Goal: Task Accomplishment & Management: Manage account settings

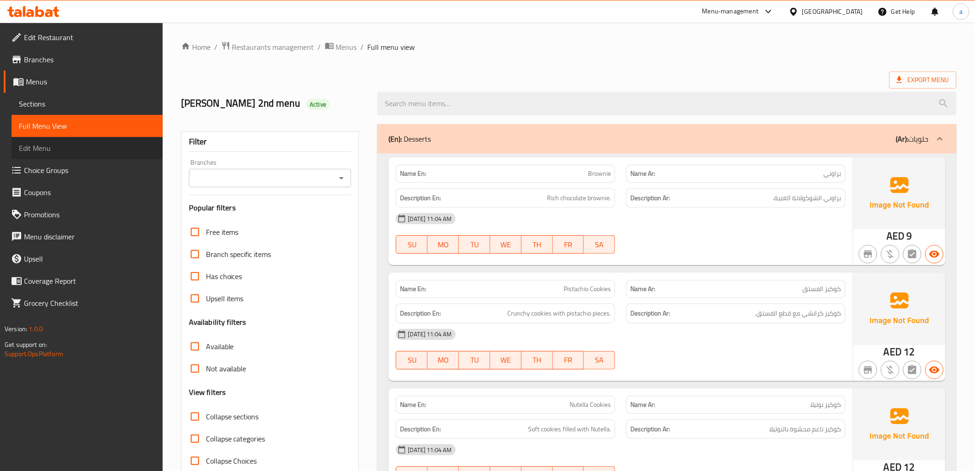
click at [68, 147] on span "Edit Menu" at bounding box center [87, 147] width 136 height 11
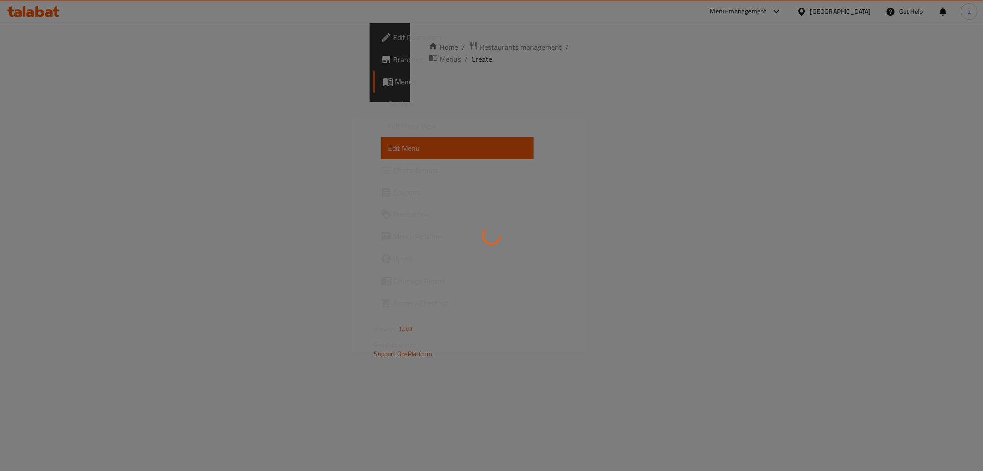
click at [388, 128] on span "Full Menu View" at bounding box center [457, 125] width 138 height 11
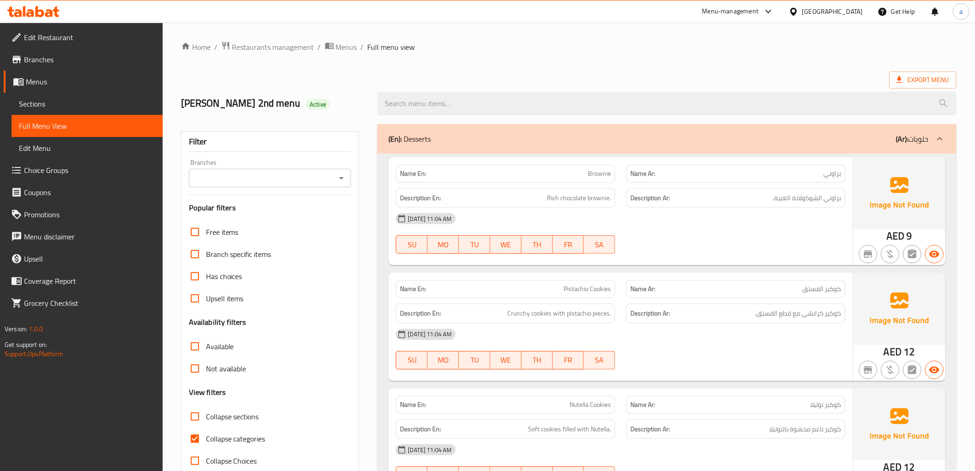
click at [87, 81] on span "Menus" at bounding box center [90, 81] width 129 height 11
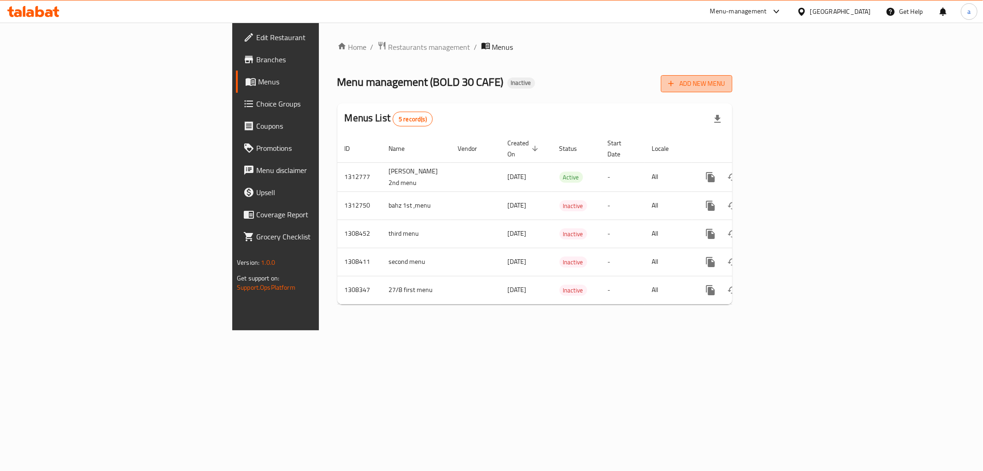
click at [732, 90] on button "Add New Menu" at bounding box center [696, 83] width 71 height 17
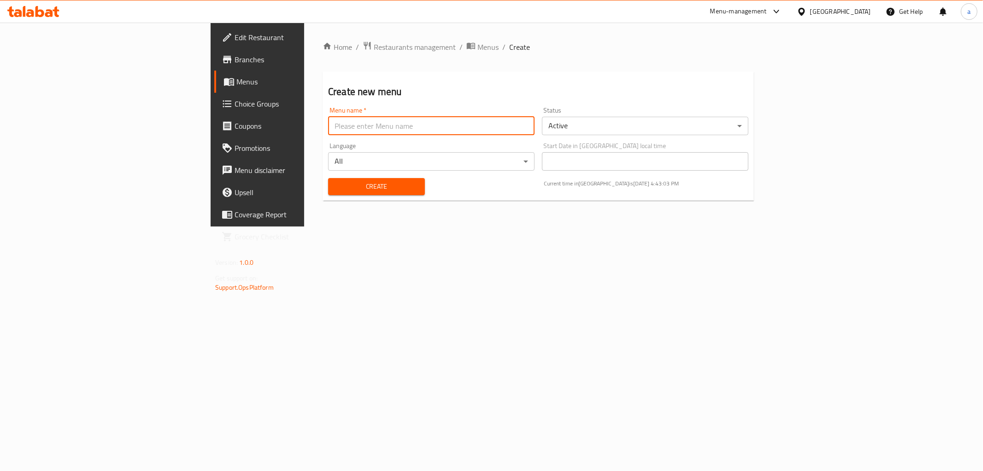
click at [328, 124] on input "text" at bounding box center [431, 126] width 206 height 18
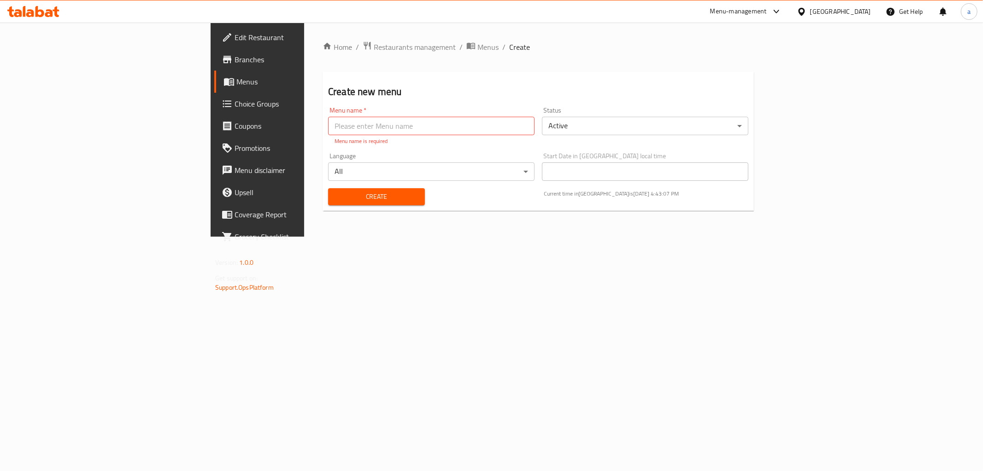
click at [323, 100] on div "Create new menu Menu name   * Menu name * Menu name is required Status Active ​…" at bounding box center [538, 140] width 431 height 139
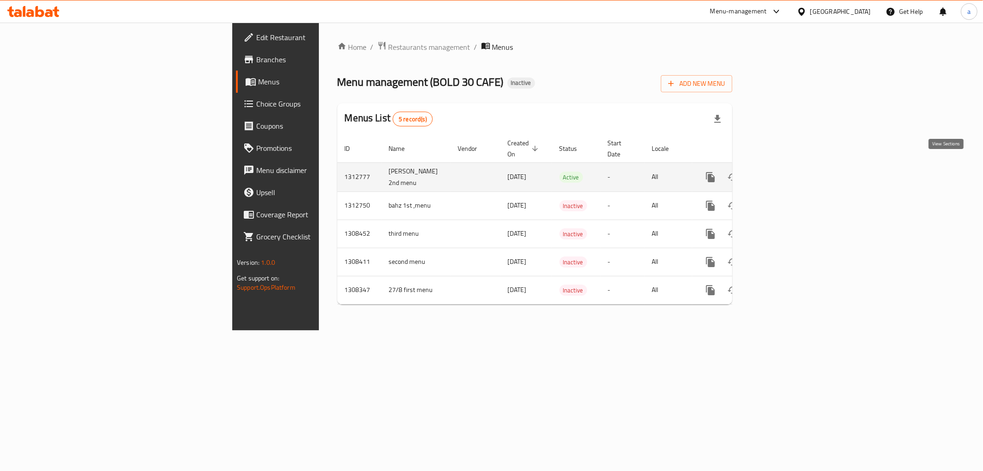
click at [783, 171] on icon "enhanced table" at bounding box center [776, 176] width 11 height 11
drag, startPoint x: 286, startPoint y: 160, endPoint x: 231, endPoint y: 174, distance: 57.1
click at [382, 174] on td "ahmed emadeldin 2nd menu" at bounding box center [416, 176] width 69 height 29
drag, startPoint x: 265, startPoint y: 174, endPoint x: 221, endPoint y: 160, distance: 45.3
click at [337, 162] on tr "1312777 ahmed emadeldin 2nd menu 18/09/2025 Active - All" at bounding box center [566, 176] width 458 height 29
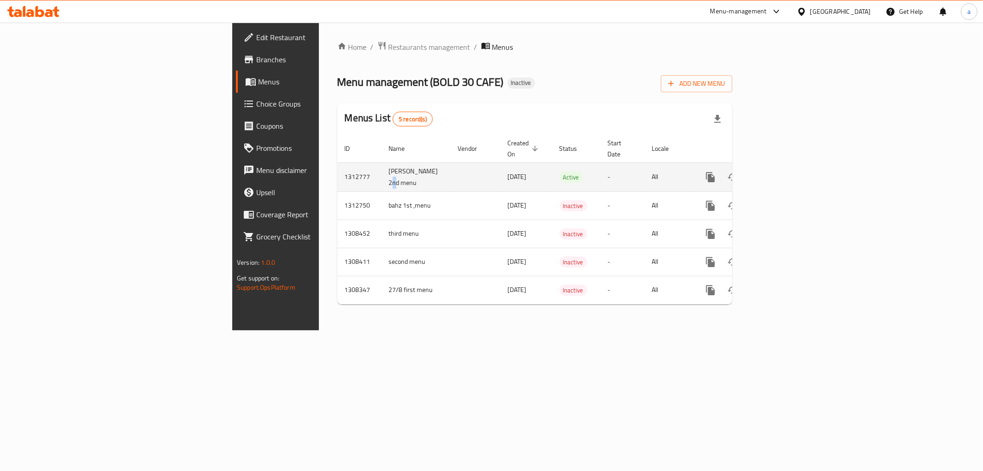
copy tr "ahmed emadeldin 2nd menu"
click at [725, 85] on span "Add New Menu" at bounding box center [696, 84] width 57 height 12
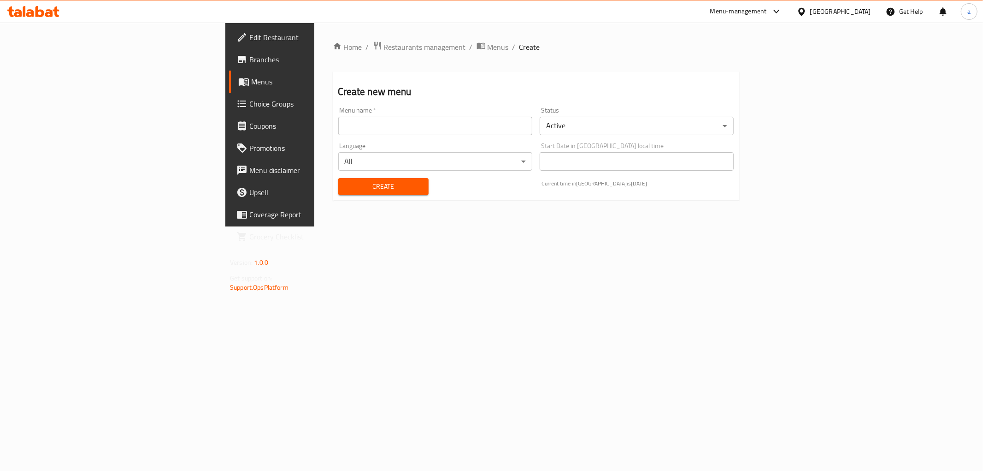
click at [338, 122] on input "text" at bounding box center [435, 126] width 194 height 18
paste input "[PERSON_NAME] 2nd menu"
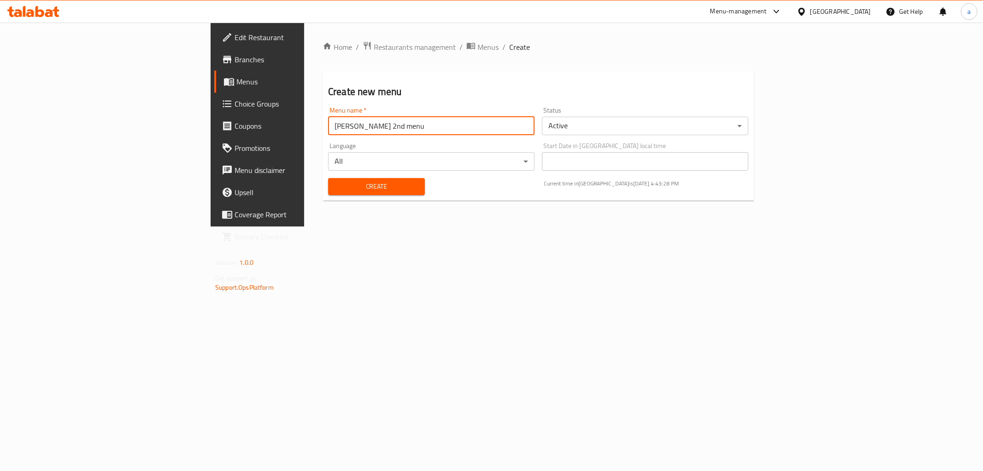
click at [328, 126] on input "[PERSON_NAME] 2nd menu" at bounding box center [431, 126] width 206 height 18
click at [328, 129] on input "[PERSON_NAME] 2nd menu" at bounding box center [431, 126] width 206 height 18
click at [328, 128] on input "[PERSON_NAME] 2nd menu" at bounding box center [431, 126] width 206 height 18
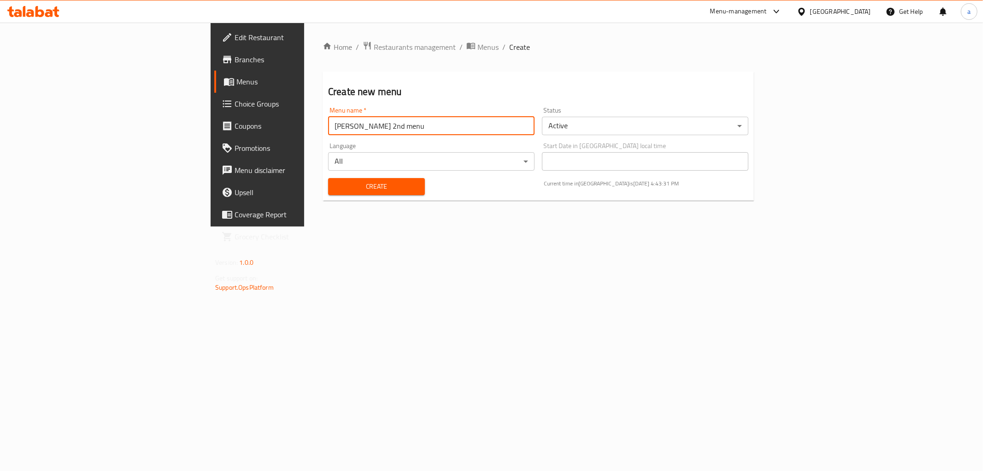
drag, startPoint x: 295, startPoint y: 129, endPoint x: 252, endPoint y: 130, distance: 42.9
click at [328, 130] on input "[PERSON_NAME] 2nd menu" at bounding box center [431, 126] width 206 height 18
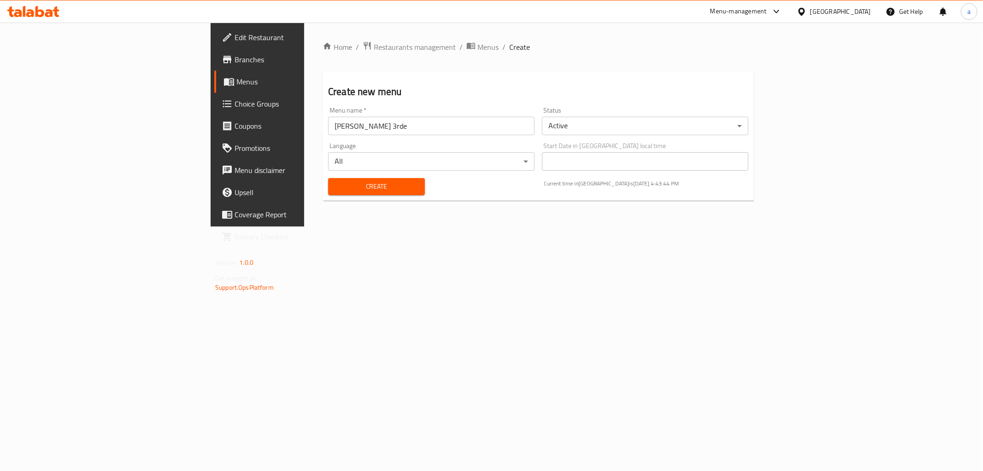
click at [384, 128] on input "ahmed emadeldin 3rde" at bounding box center [431, 126] width 206 height 18
type input "[PERSON_NAME] 3rd menu"
click at [328, 178] on button "Create" at bounding box center [376, 186] width 97 height 17
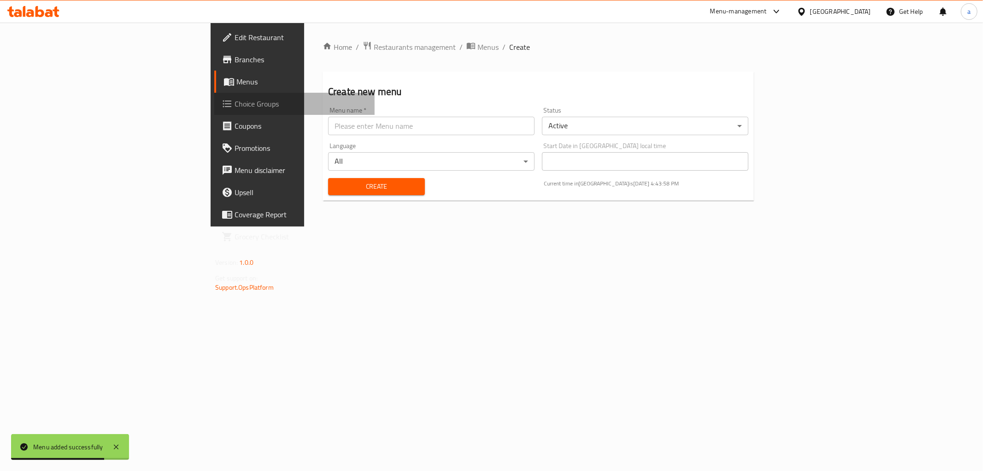
click at [214, 95] on link "Choice Groups" at bounding box center [294, 104] width 160 height 22
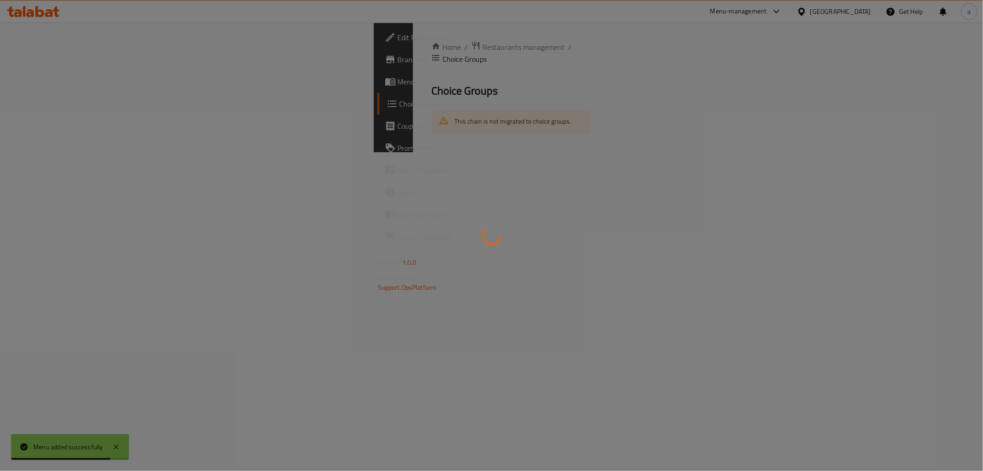
click at [68, 88] on div at bounding box center [491, 235] width 983 height 471
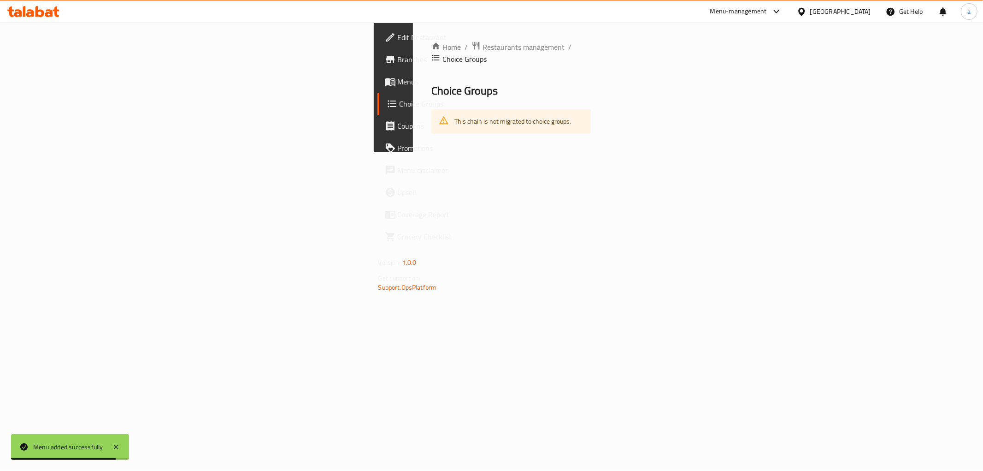
click at [398, 87] on span "Menus" at bounding box center [464, 81] width 133 height 11
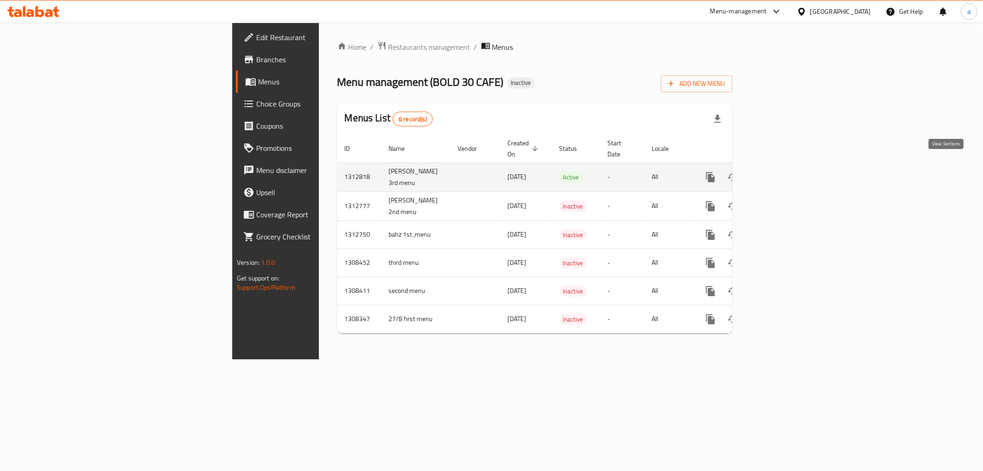
click at [783, 171] on icon "enhanced table" at bounding box center [776, 176] width 11 height 11
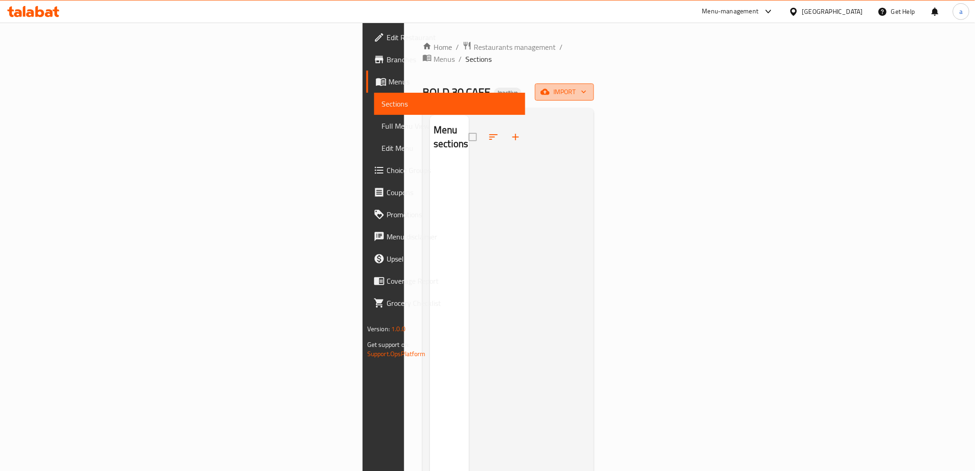
click at [587, 86] on span "import" at bounding box center [564, 92] width 44 height 12
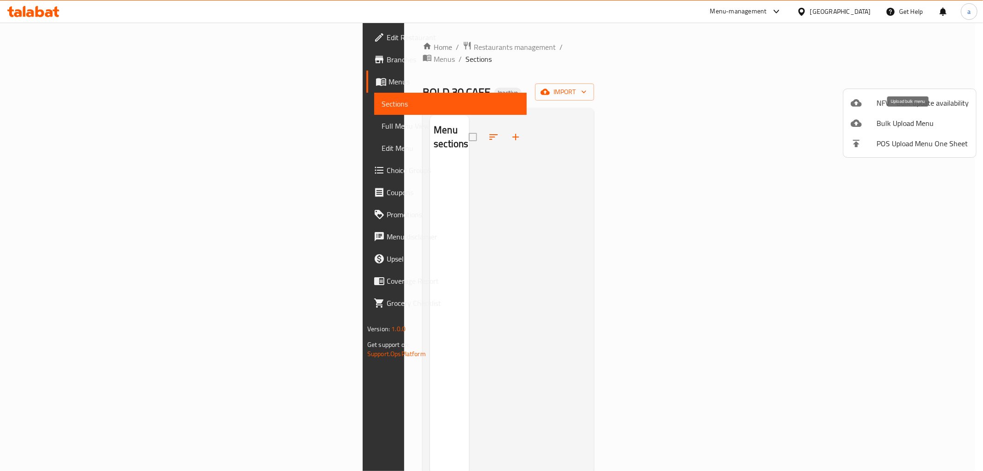
click at [896, 120] on span "Bulk Upload Menu" at bounding box center [923, 123] width 92 height 11
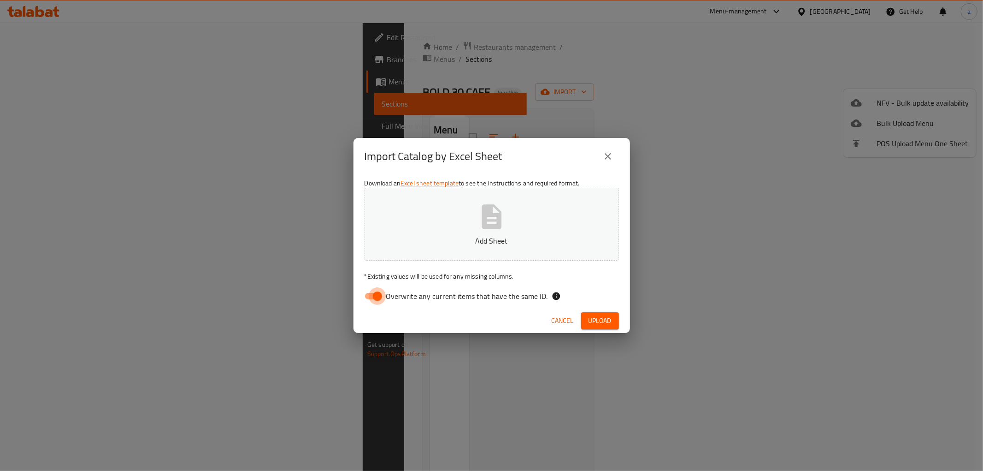
click at [380, 296] on input "Overwrite any current items that have the same ID." at bounding box center [377, 296] width 53 height 18
checkbox input "false"
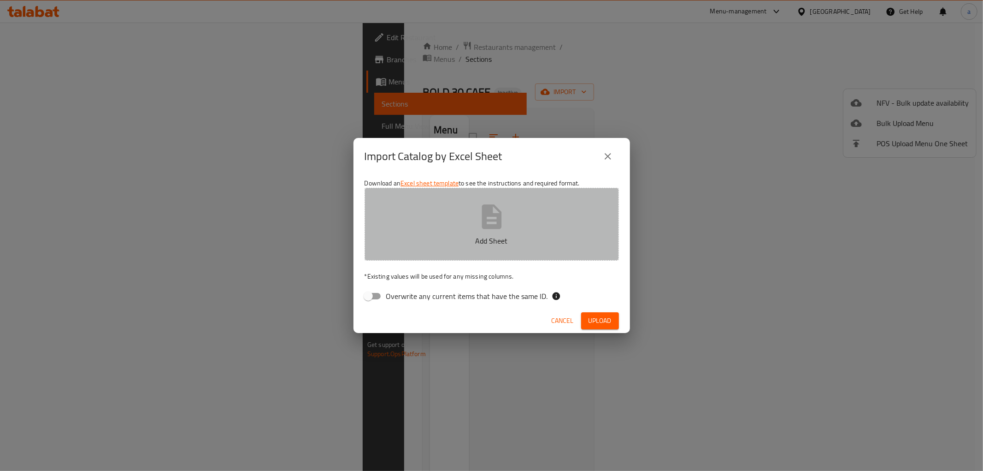
click at [454, 245] on p "Add Sheet" at bounding box center [492, 240] width 226 height 11
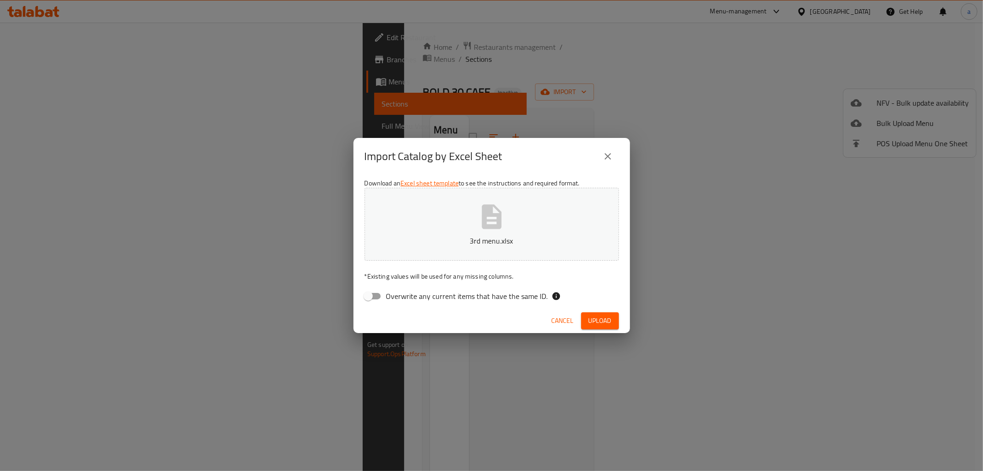
click at [601, 322] on span "Upload" at bounding box center [600, 321] width 23 height 12
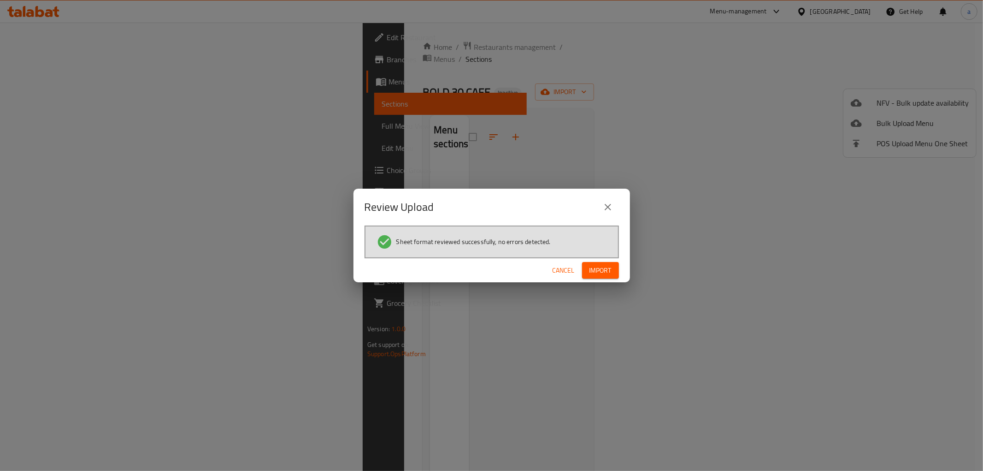
click at [606, 268] on span "Import" at bounding box center [600, 271] width 22 height 12
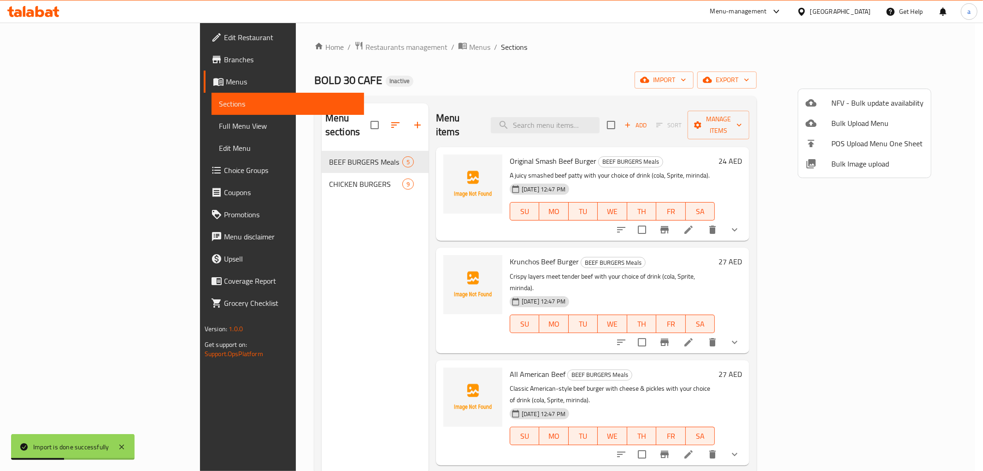
click at [81, 125] on div at bounding box center [491, 235] width 983 height 471
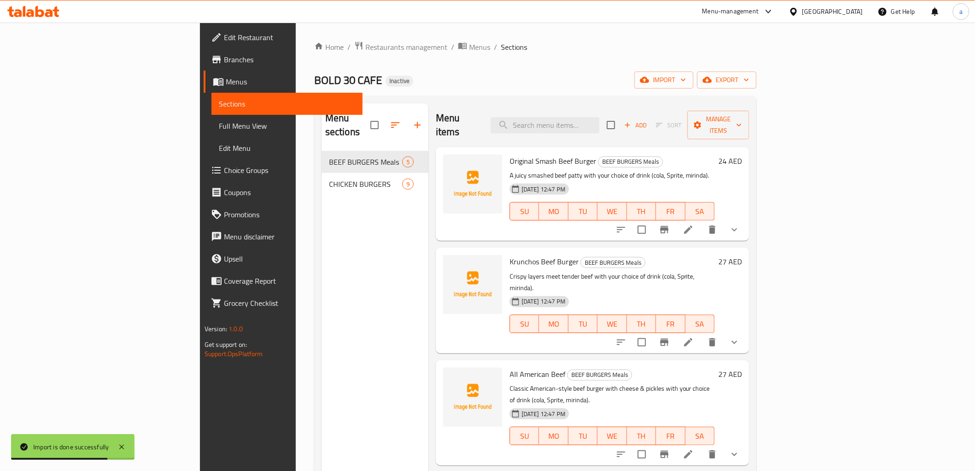
click at [219, 125] on span "Full Menu View" at bounding box center [287, 125] width 136 height 11
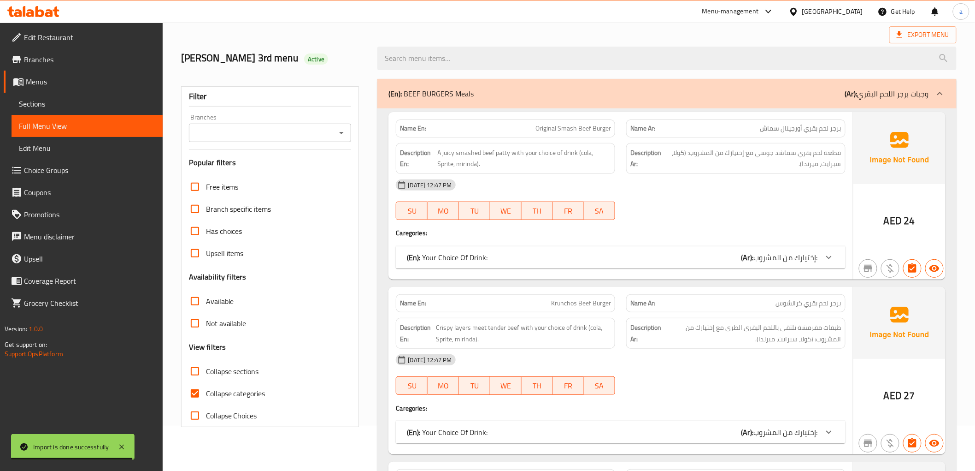
scroll to position [102, 0]
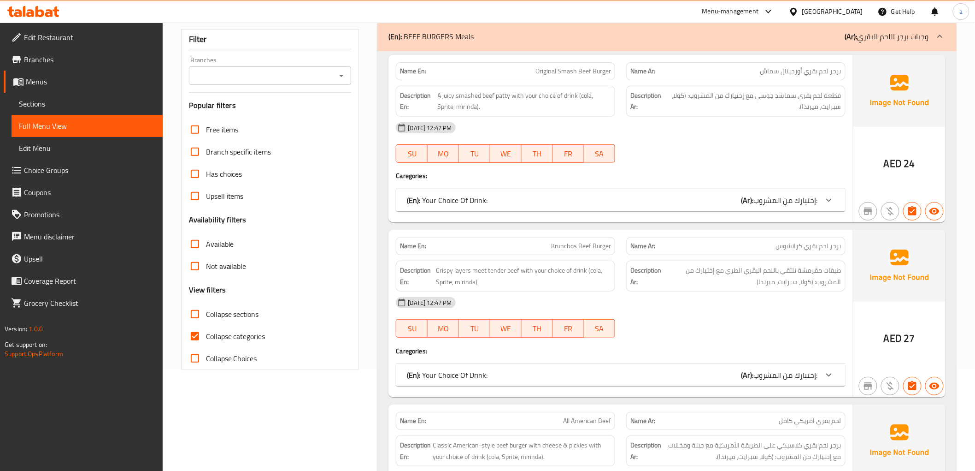
click at [199, 333] on input "Collapse categories" at bounding box center [195, 336] width 22 height 22
checkbox input "false"
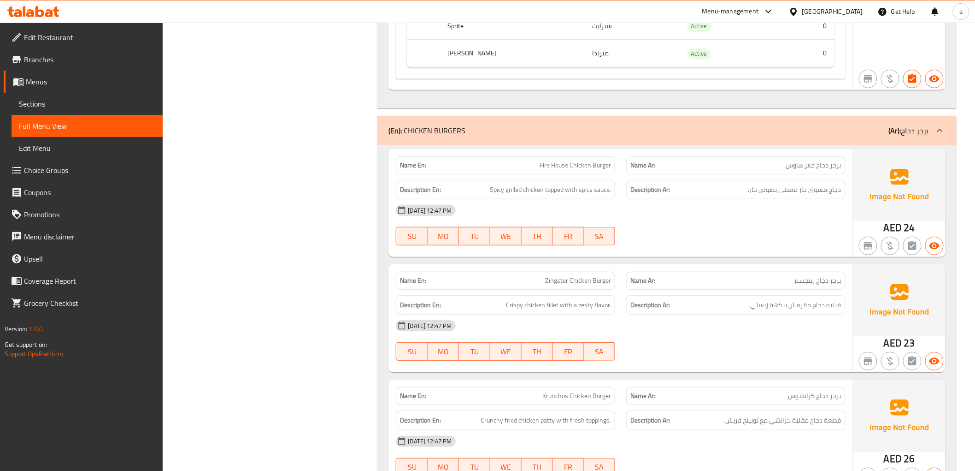
scroll to position [1638, 0]
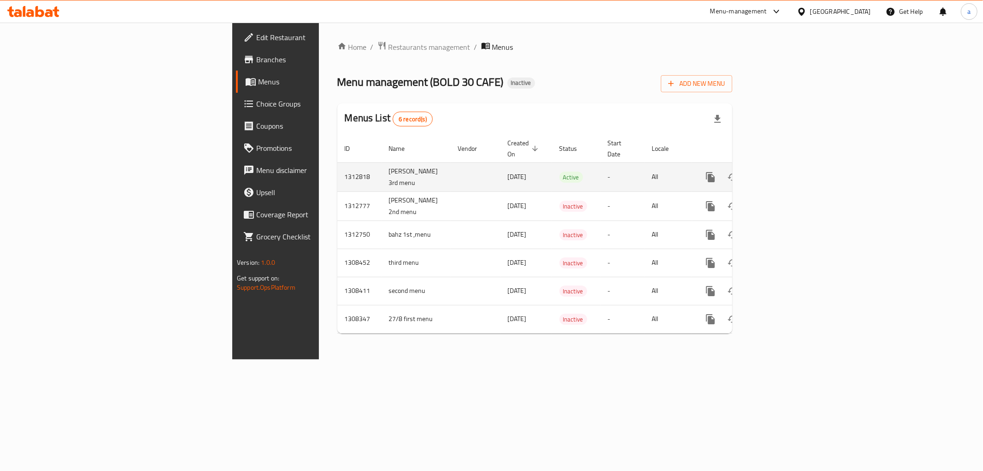
click at [382, 171] on td "[PERSON_NAME] 3rd menu" at bounding box center [416, 176] width 69 height 29
click at [382, 170] on td "[PERSON_NAME] 3rd menu" at bounding box center [416, 176] width 69 height 29
click at [382, 172] on td "[PERSON_NAME] 3rd menu" at bounding box center [416, 176] width 69 height 29
drag, startPoint x: 275, startPoint y: 172, endPoint x: 210, endPoint y: 159, distance: 66.2
click at [337, 162] on tr "1312818 ahmed emadeldin 3rd menu 18/09/2025 Active - All" at bounding box center [566, 176] width 458 height 29
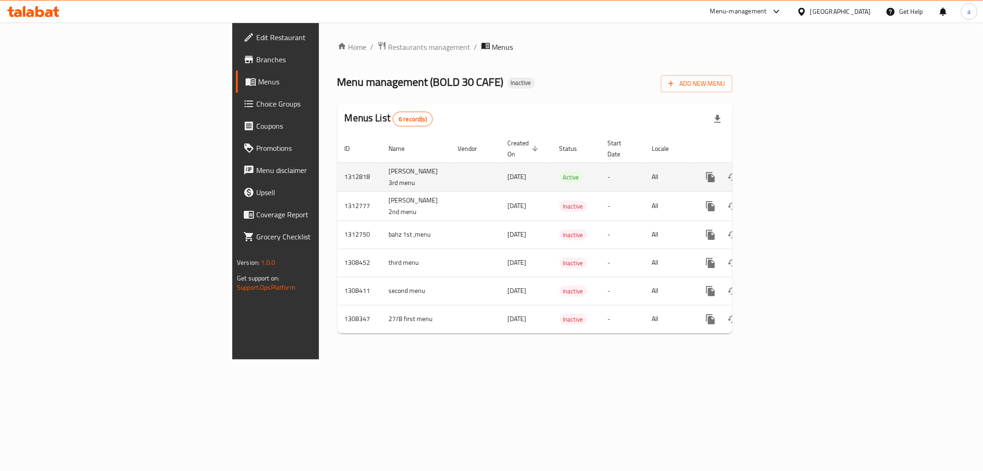
click at [382, 171] on td "[PERSON_NAME] 3rd menu" at bounding box center [416, 176] width 69 height 29
drag, startPoint x: 273, startPoint y: 173, endPoint x: 232, endPoint y: 162, distance: 42.0
click at [382, 162] on td "[PERSON_NAME] 3rd menu" at bounding box center [416, 176] width 69 height 29
copy td "[PERSON_NAME] 3rd menu"
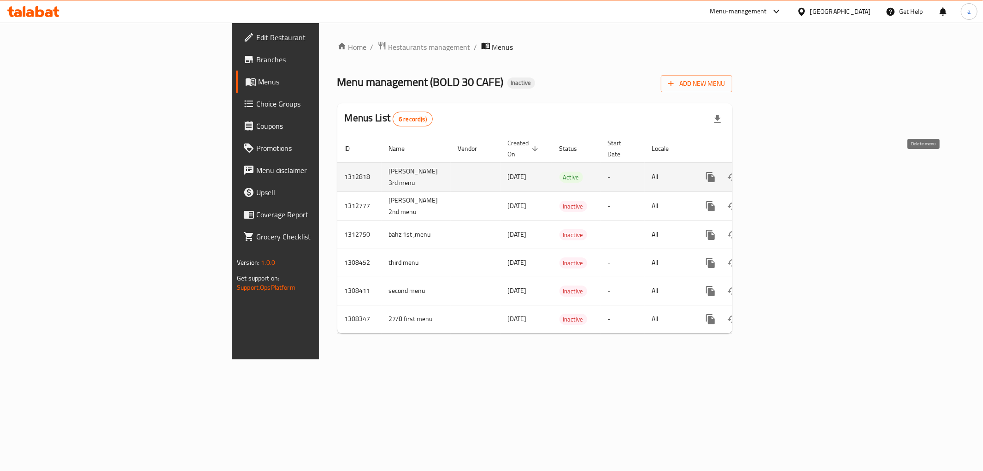
click at [758, 173] on icon "enhanced table" at bounding box center [755, 177] width 6 height 8
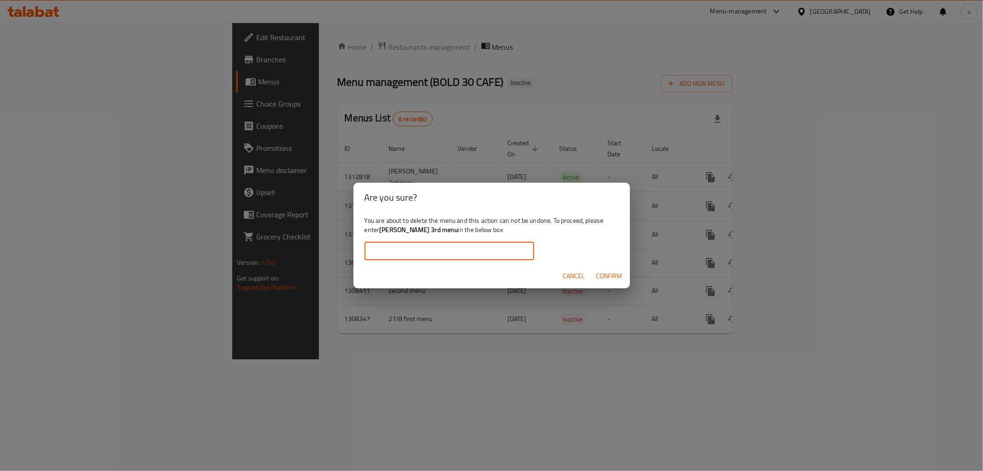
click at [417, 245] on input "text" at bounding box center [450, 250] width 170 height 18
paste input "[PERSON_NAME] 3rd menu"
type input "[PERSON_NAME] 3rd menu"
click at [607, 268] on button "Confirm" at bounding box center [610, 275] width 34 height 17
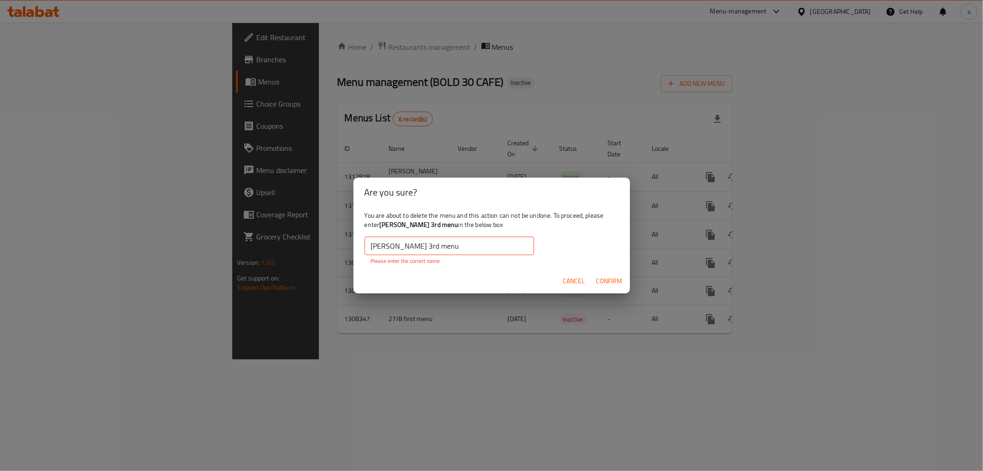
click at [361, 247] on div "You are about to delete the menu and this action can not be undone. To proceed,…" at bounding box center [491, 238] width 277 height 62
click at [367, 249] on input "[PERSON_NAME] 3rd menu" at bounding box center [450, 245] width 170 height 18
click at [602, 279] on span "Confirm" at bounding box center [609, 281] width 26 height 12
drag, startPoint x: 457, startPoint y: 224, endPoint x: 380, endPoint y: 227, distance: 77.5
click at [380, 227] on div "You are about to delete the menu and this action can not be undone. To proceed,…" at bounding box center [491, 238] width 277 height 62
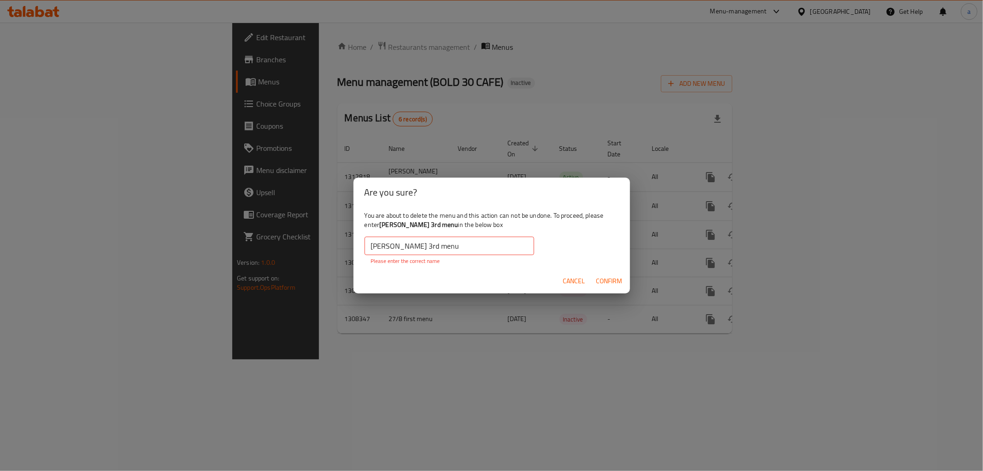
copy b "[PERSON_NAME] 3rd menu"
click at [463, 242] on input "[PERSON_NAME] 3rd menu" at bounding box center [450, 245] width 170 height 18
click at [602, 280] on span "Confirm" at bounding box center [609, 281] width 26 height 12
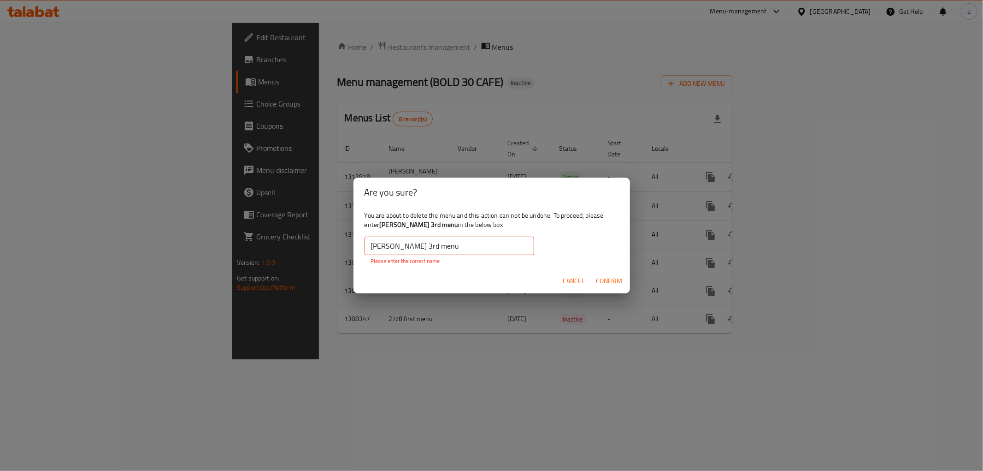
click at [604, 277] on span "Confirm" at bounding box center [609, 281] width 26 height 12
click at [657, 322] on div "Are you sure? You are about to delete the menu and this action can not be undon…" at bounding box center [491, 235] width 983 height 471
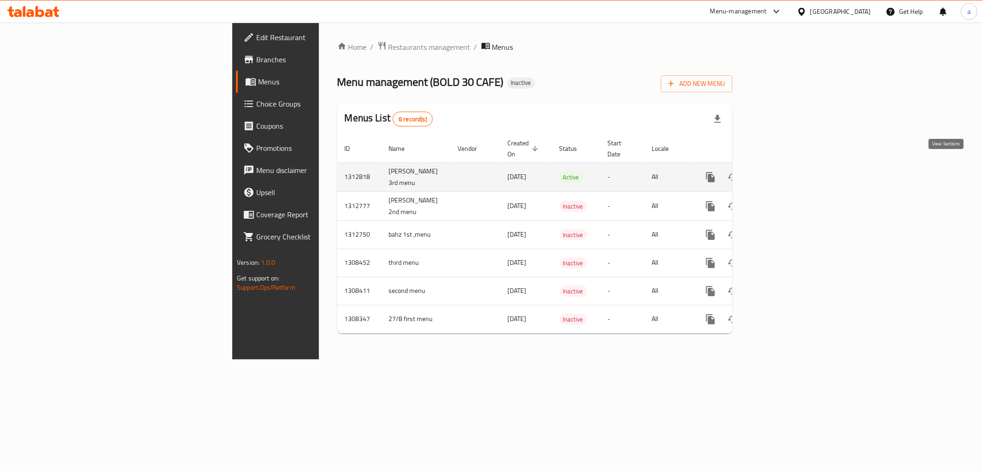
click at [783, 171] on icon "enhanced table" at bounding box center [776, 176] width 11 height 11
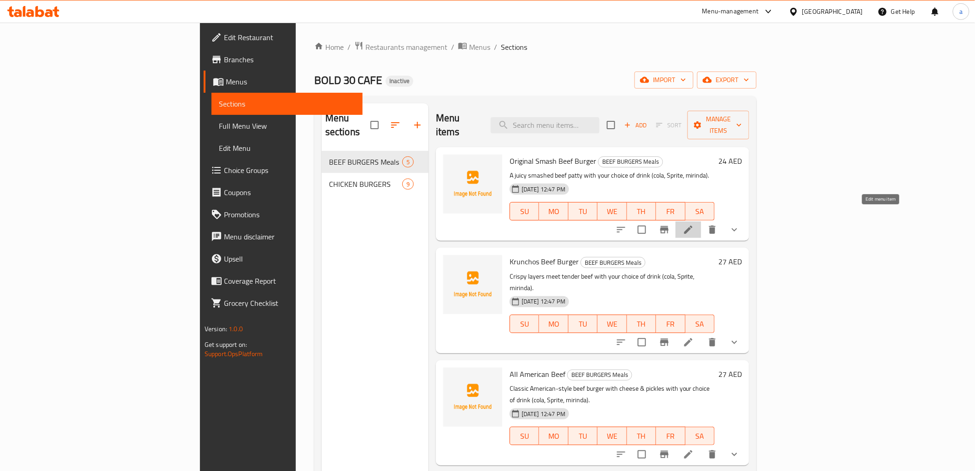
click at [694, 224] on icon at bounding box center [688, 229] width 11 height 11
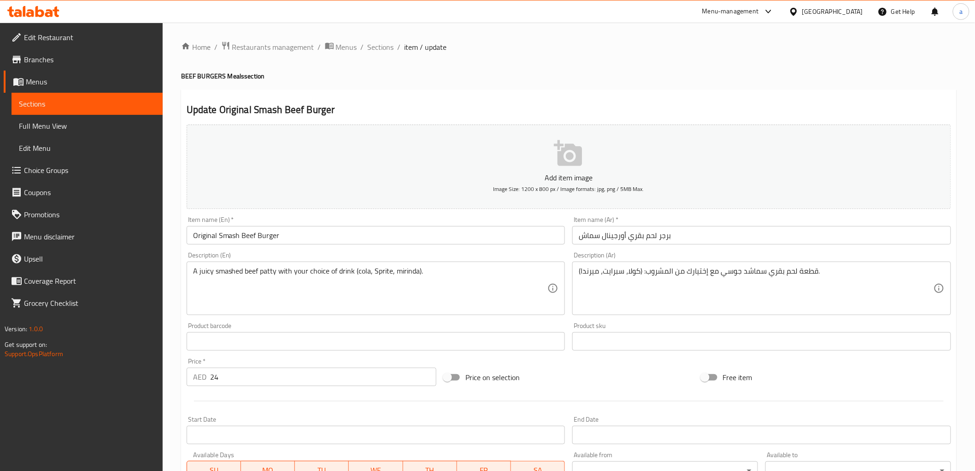
scroll to position [51, 0]
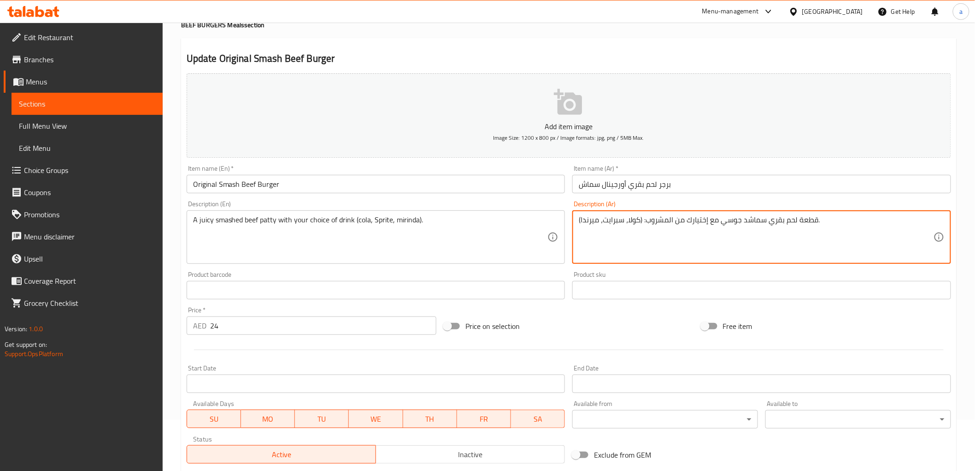
click at [810, 223] on textarea "قطعة لحم بقري سماشد جوسي مع إختيارك من المشروب: (كولا، سبرايت، ميرندا)." at bounding box center [756, 237] width 355 height 44
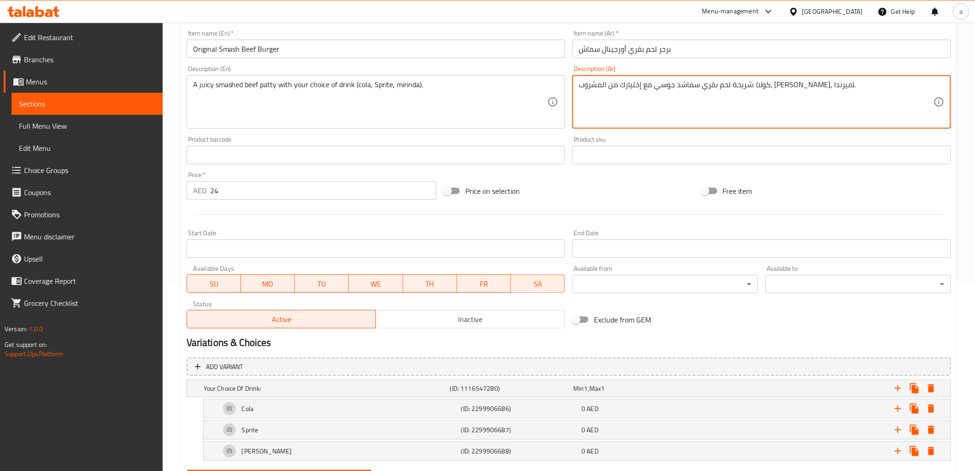
scroll to position [233, 0]
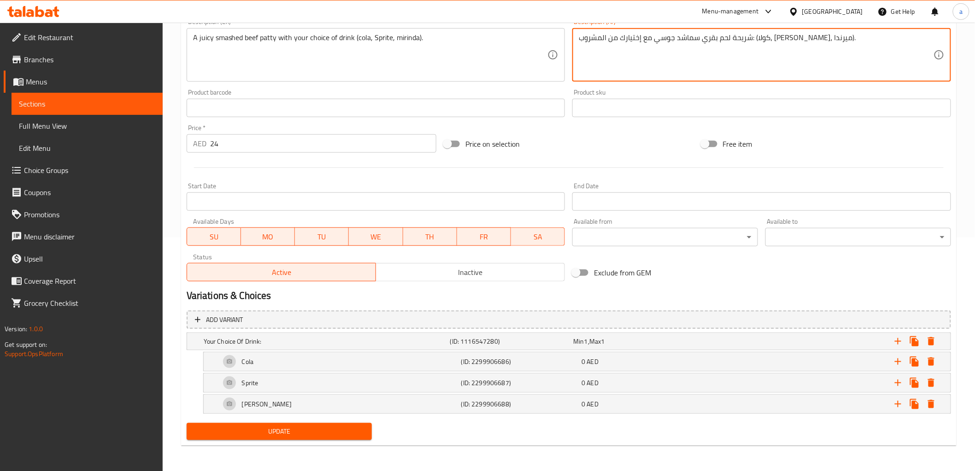
type textarea "شريحة لحم بقري سماشد جوسي مع إختيارك من المشروب: (كولا، [PERSON_NAME]، ميرندا)."
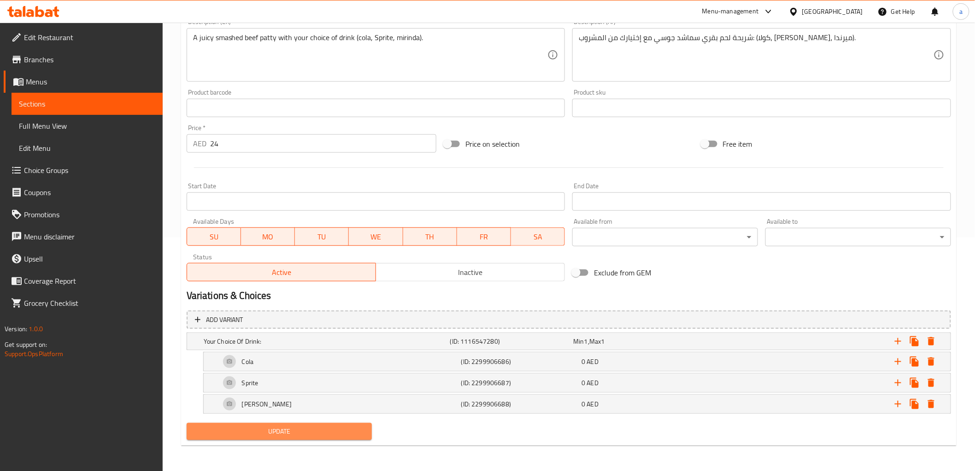
click at [310, 425] on span "Update" at bounding box center [279, 431] width 171 height 12
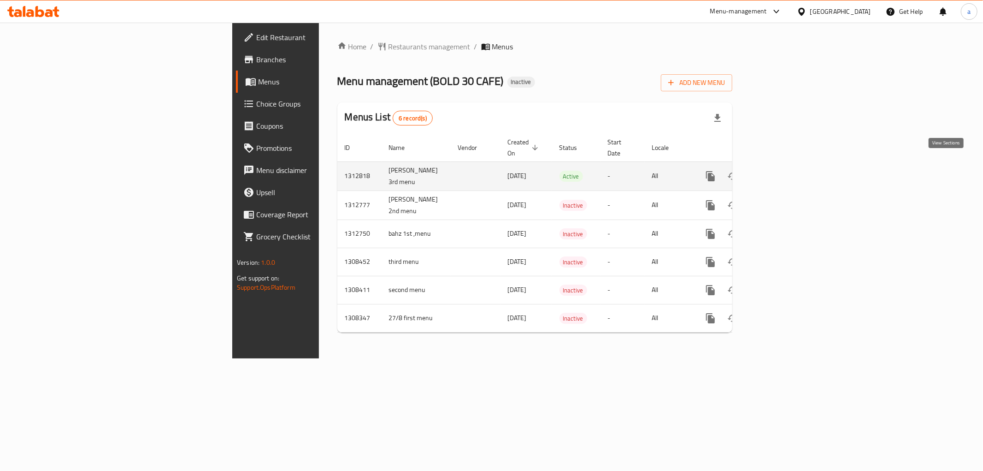
click at [783, 171] on icon "enhanced table" at bounding box center [776, 176] width 11 height 11
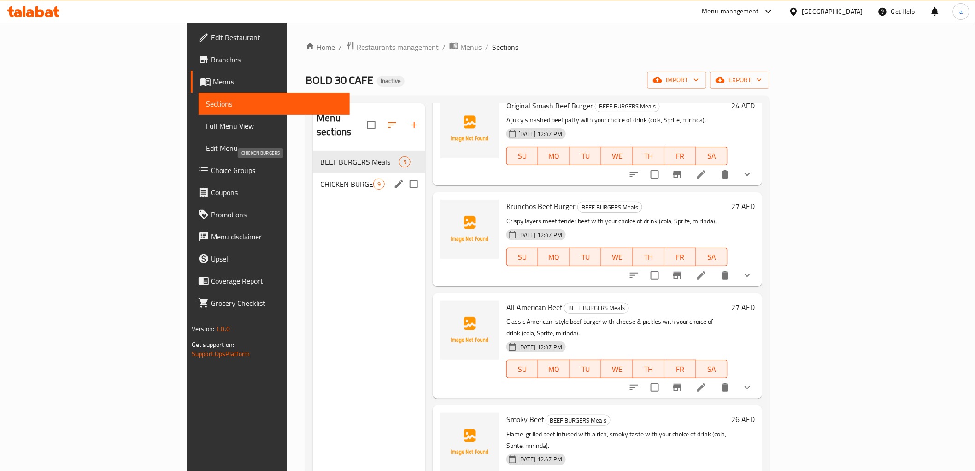
click at [320, 178] on span "CHICKEN BURGERS" at bounding box center [346, 183] width 53 height 11
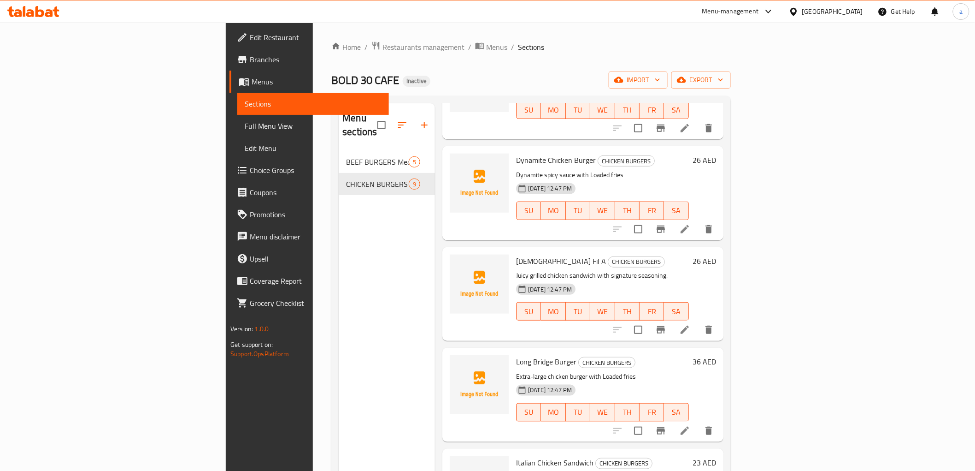
scroll to position [362, 0]
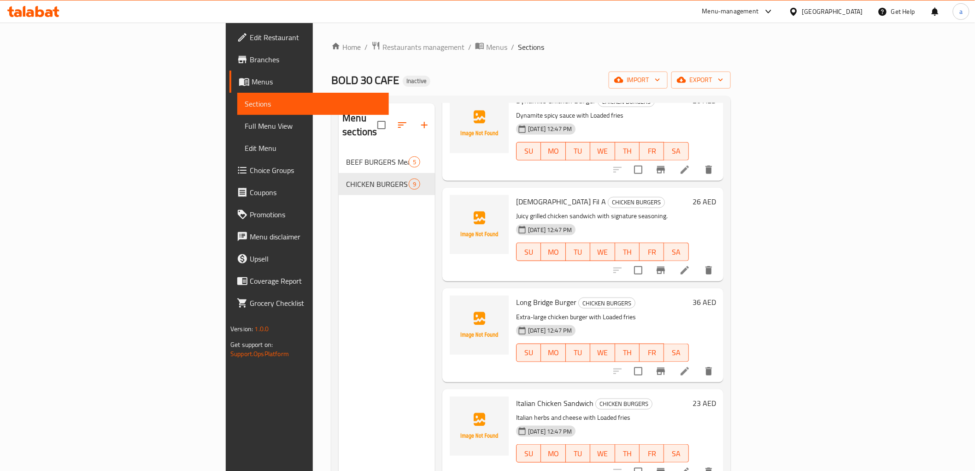
click at [690, 265] on icon at bounding box center [684, 270] width 11 height 11
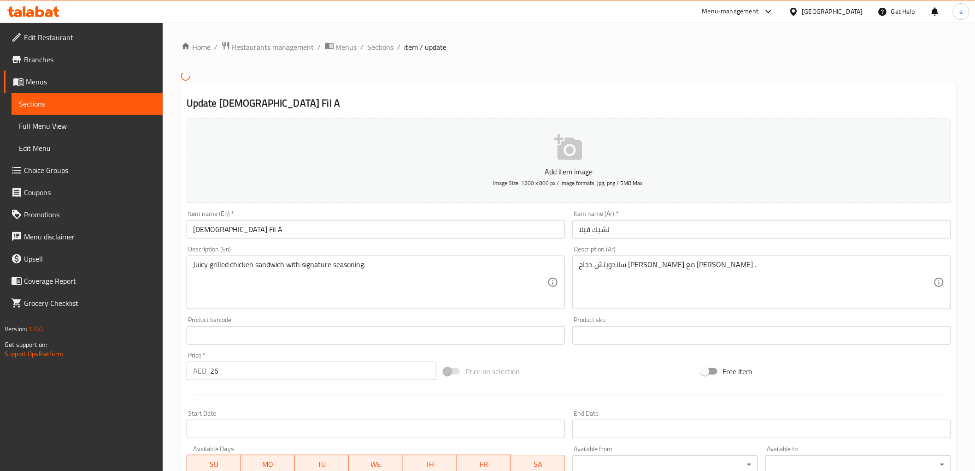
click at [583, 231] on input "تشيك فيلا" at bounding box center [761, 229] width 379 height 18
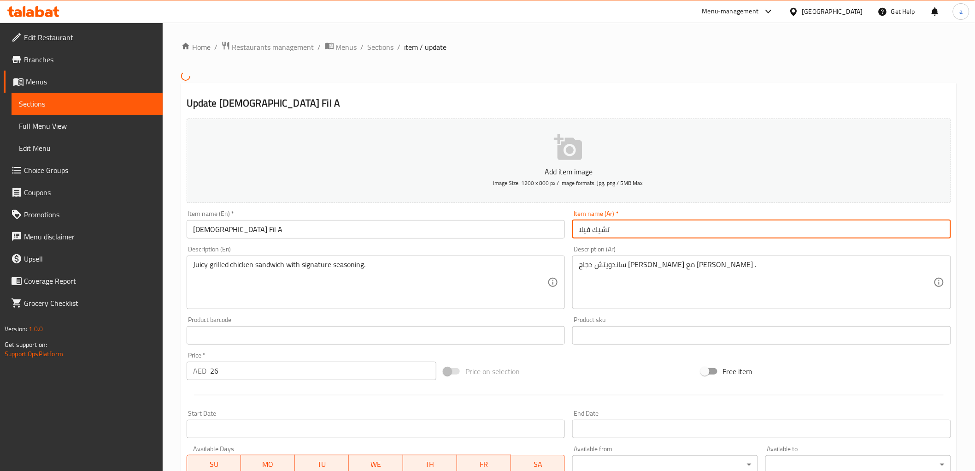
drag, startPoint x: 578, startPoint y: 233, endPoint x: 583, endPoint y: 233, distance: 5.1
click at [583, 233] on input "تشيك فيلا" at bounding box center [761, 229] width 379 height 18
type input "تشيك فيل اي"
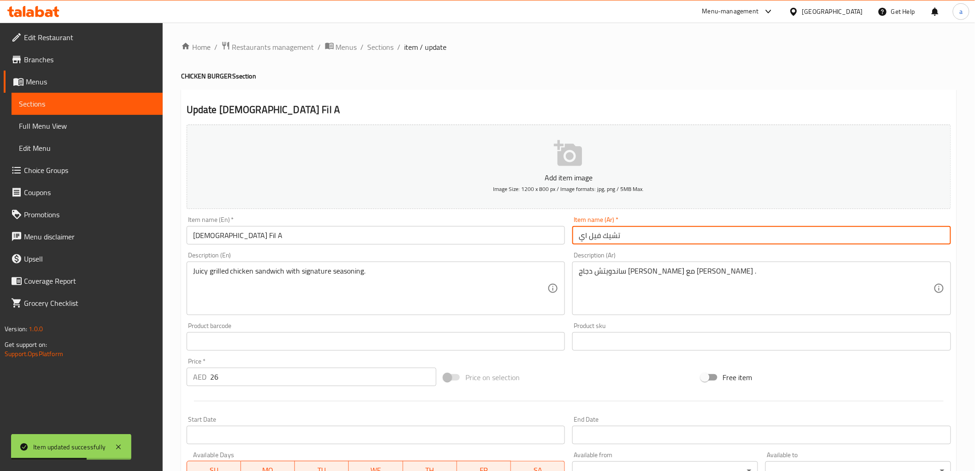
click at [84, 105] on span "Sections" at bounding box center [87, 103] width 136 height 11
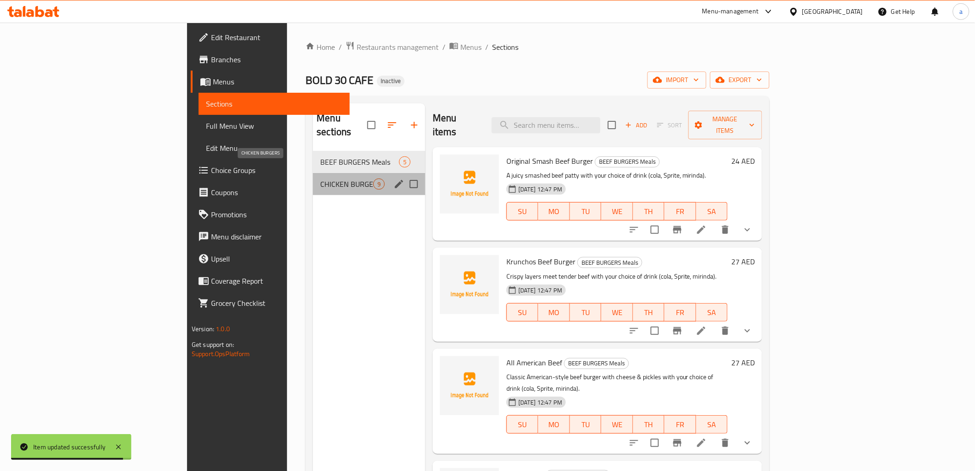
click at [320, 178] on span "CHICKEN BURGERS" at bounding box center [346, 183] width 53 height 11
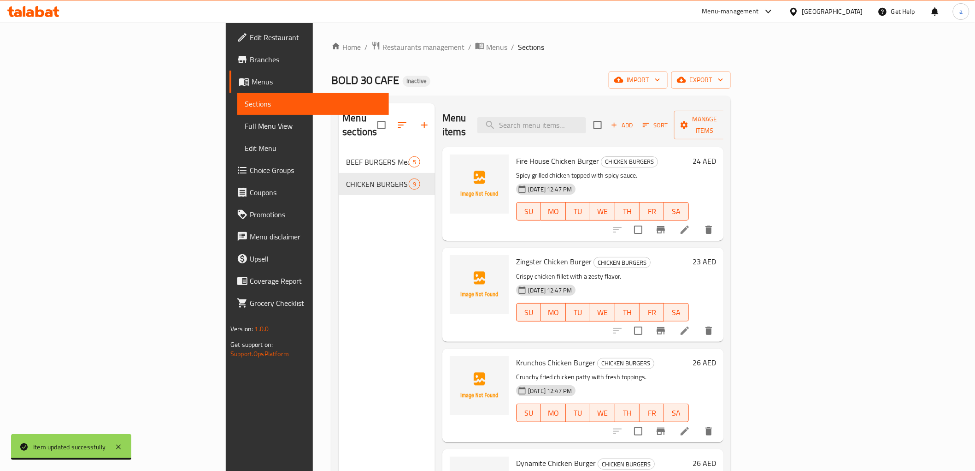
scroll to position [153, 0]
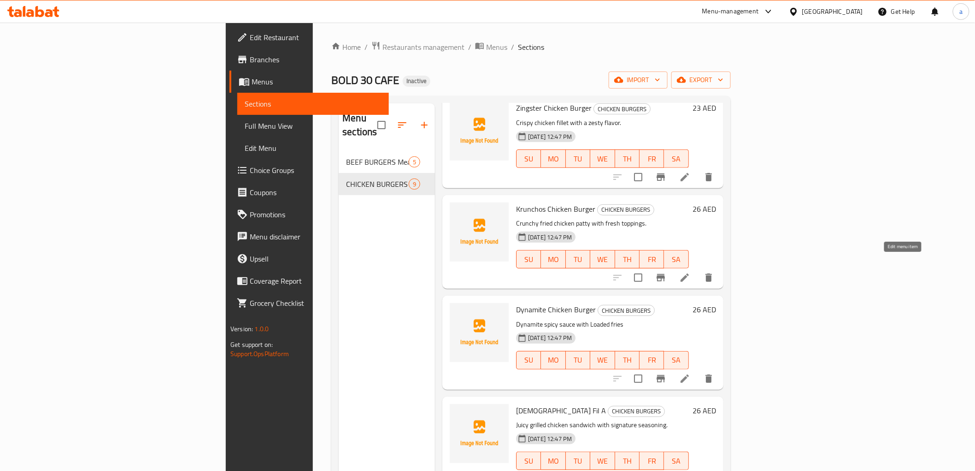
click at [690, 272] on icon at bounding box center [684, 277] width 11 height 11
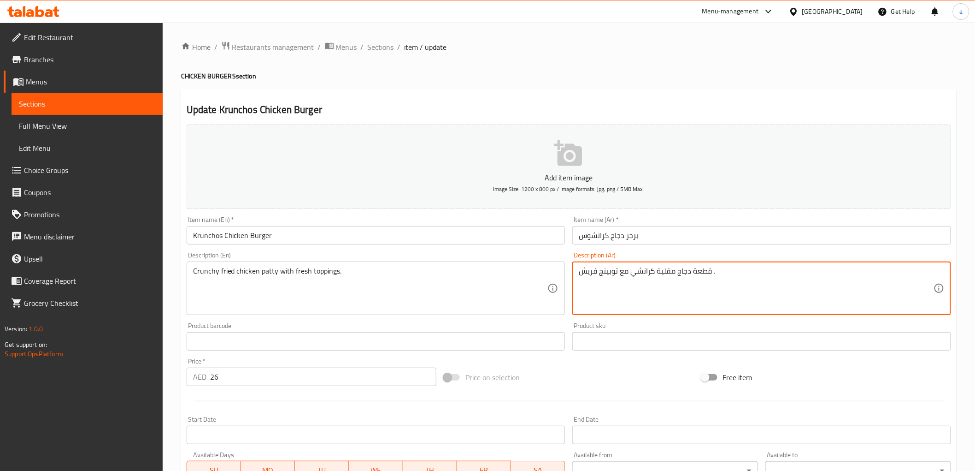
click at [703, 273] on textarea "قطعة دجاج مقلية كرانشي مع توبينج فريش ." at bounding box center [756, 288] width 355 height 44
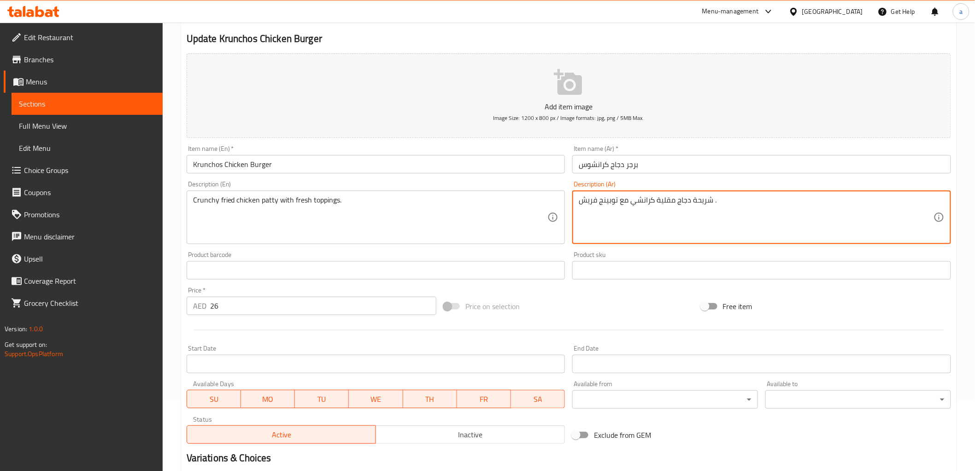
scroll to position [172, 0]
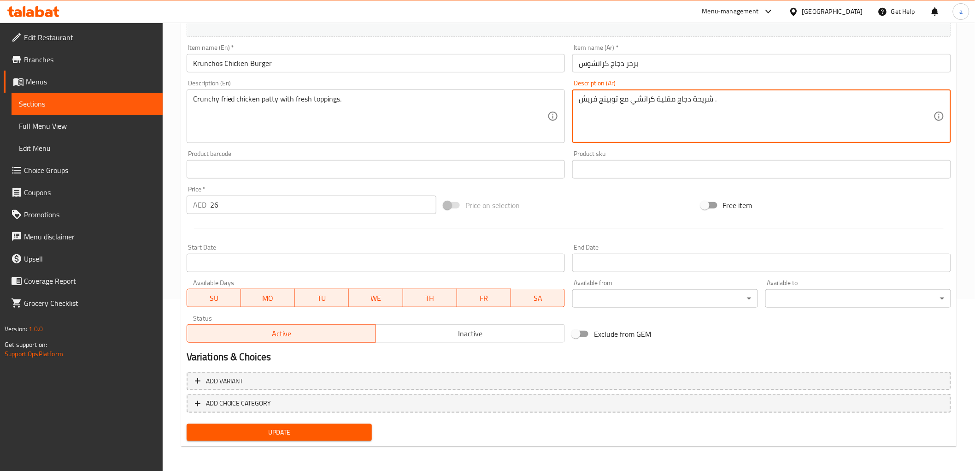
type textarea "شريحة دجاج مقلية كرانشي مع توبينج فريش ."
click at [314, 426] on span "Update" at bounding box center [279, 432] width 171 height 12
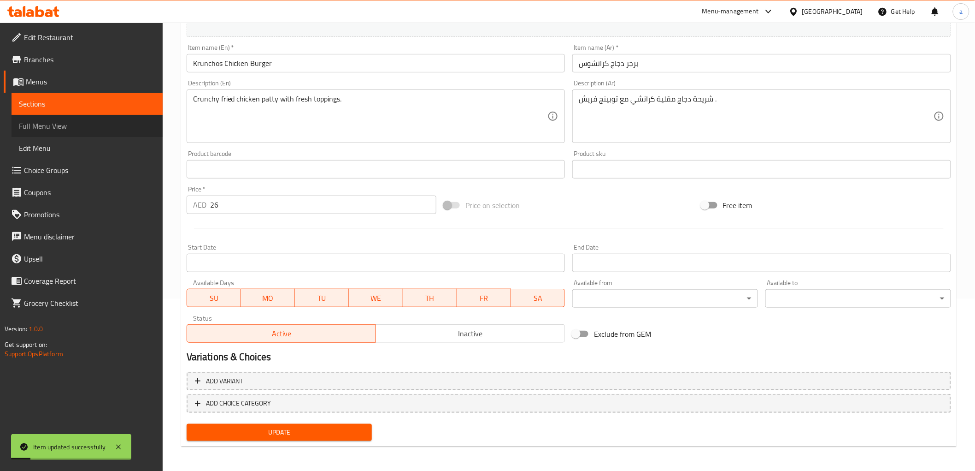
click at [57, 118] on link "Full Menu View" at bounding box center [87, 126] width 151 height 22
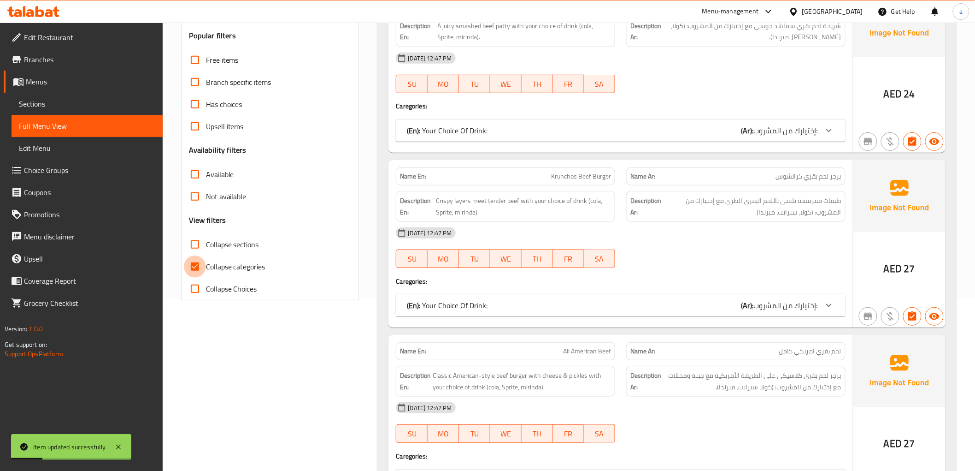
click at [192, 268] on input "Collapse categories" at bounding box center [195, 266] width 22 height 22
checkbox input "false"
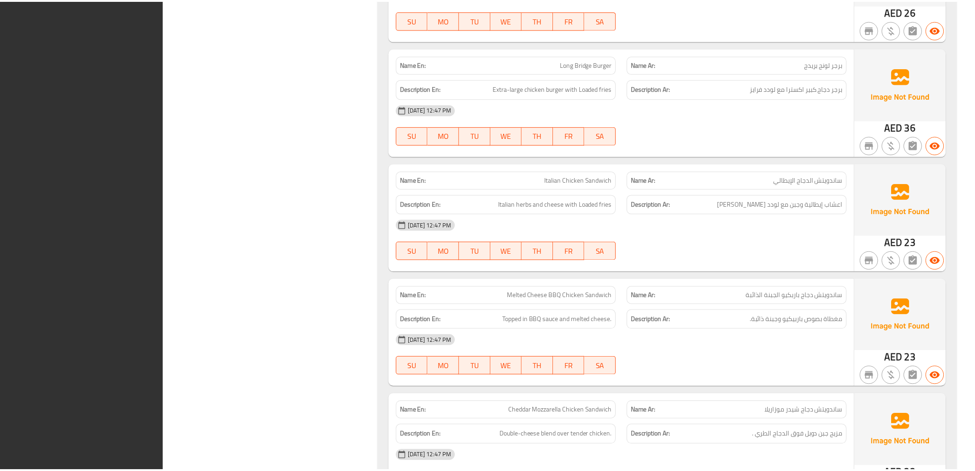
scroll to position [2333, 0]
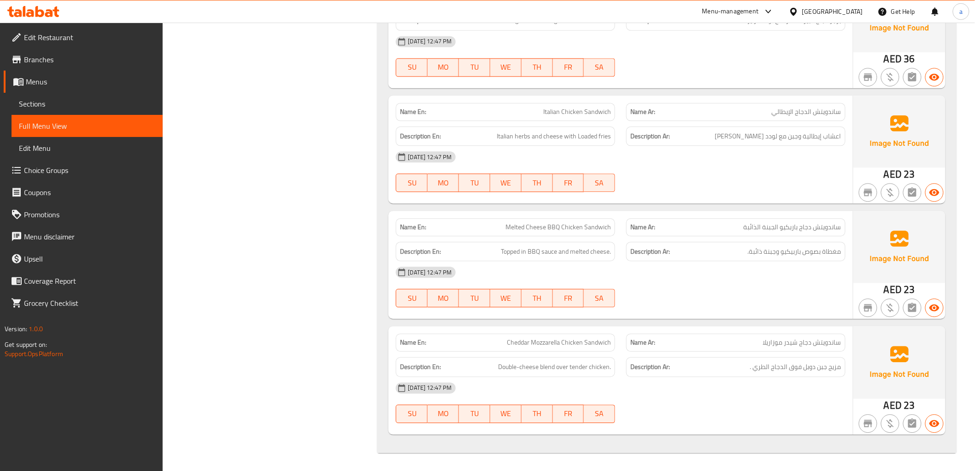
click at [69, 97] on link "Sections" at bounding box center [87, 104] width 151 height 22
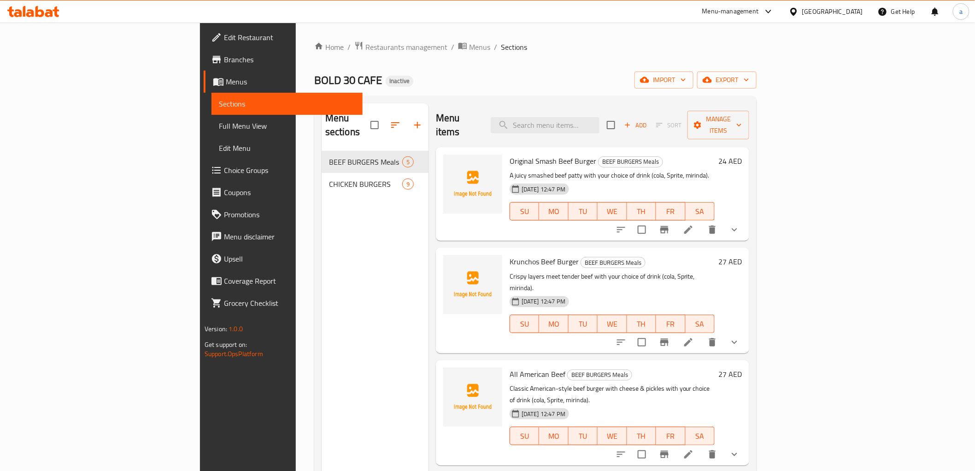
click at [701, 334] on li at bounding box center [689, 342] width 26 height 17
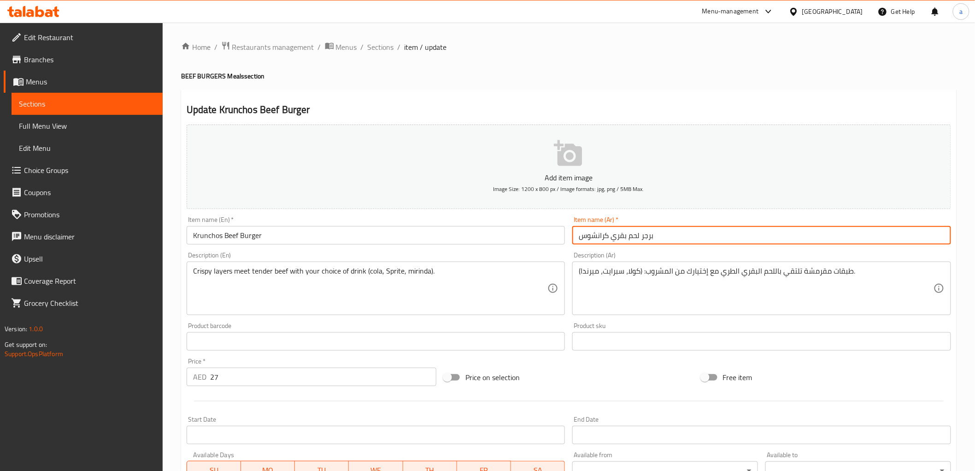
click at [581, 237] on input "برجر لحم بقري كرانشوس" at bounding box center [761, 235] width 379 height 18
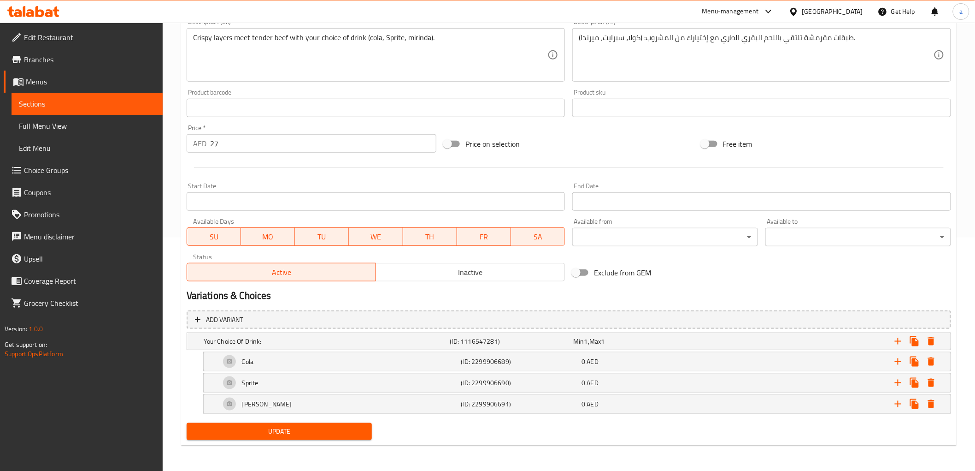
type input "برجر لحم بقري كرانشوز"
click at [321, 430] on span "Update" at bounding box center [279, 431] width 171 height 12
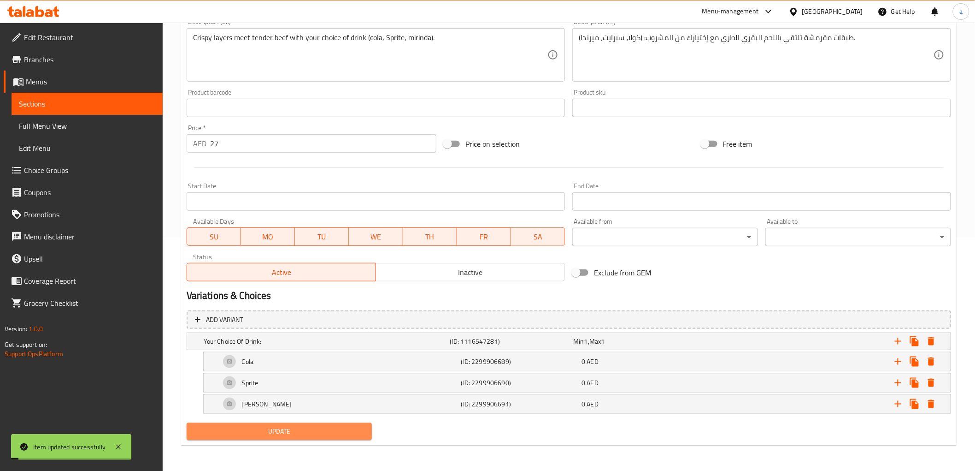
click at [324, 434] on span "Update" at bounding box center [279, 431] width 171 height 12
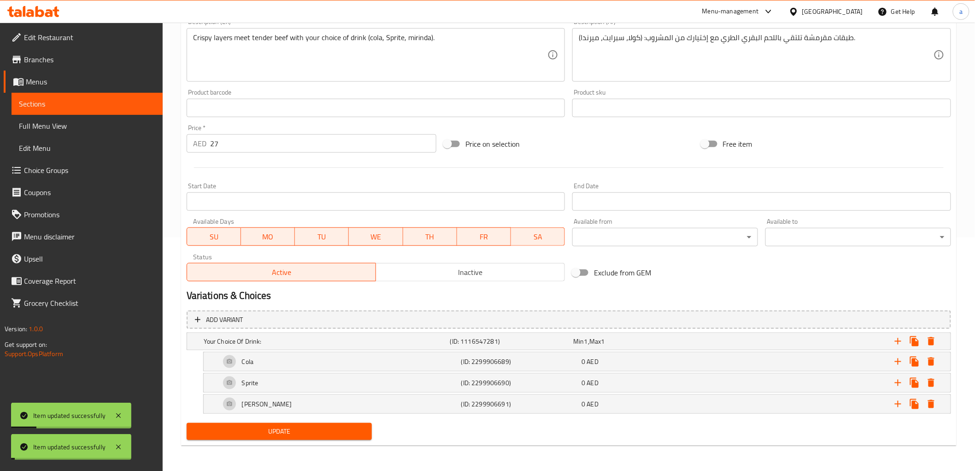
click at [64, 125] on span "Full Menu View" at bounding box center [87, 125] width 136 height 11
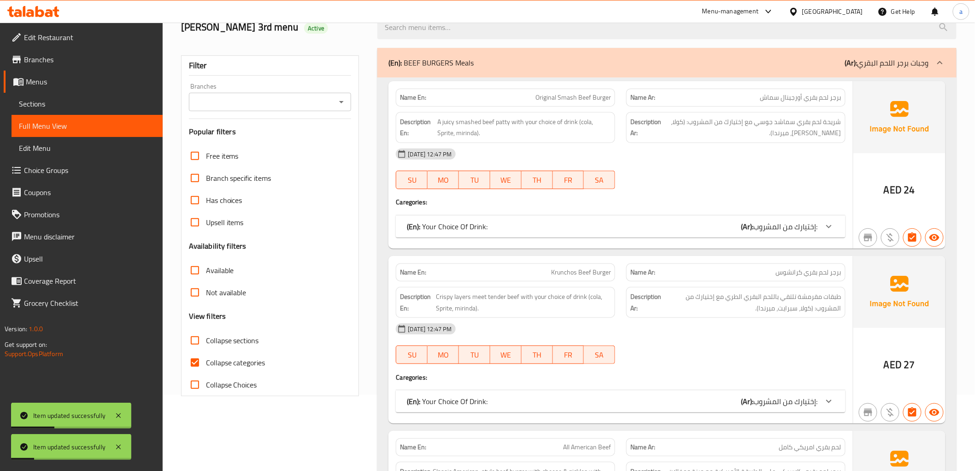
scroll to position [153, 0]
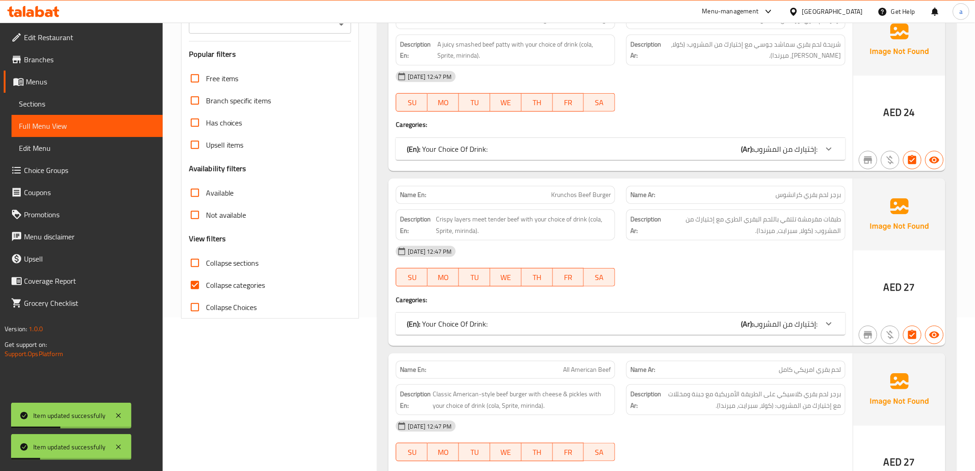
click at [198, 290] on input "Collapse categories" at bounding box center [195, 285] width 22 height 22
checkbox input "false"
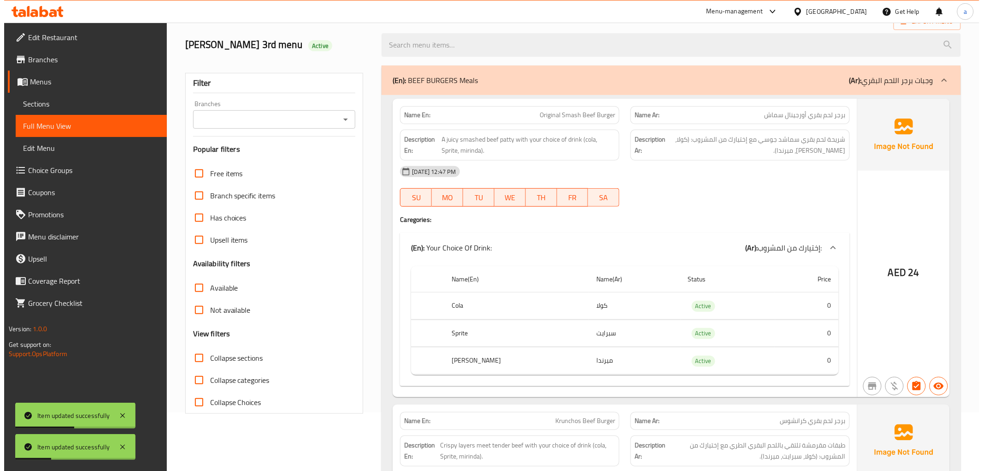
scroll to position [0, 0]
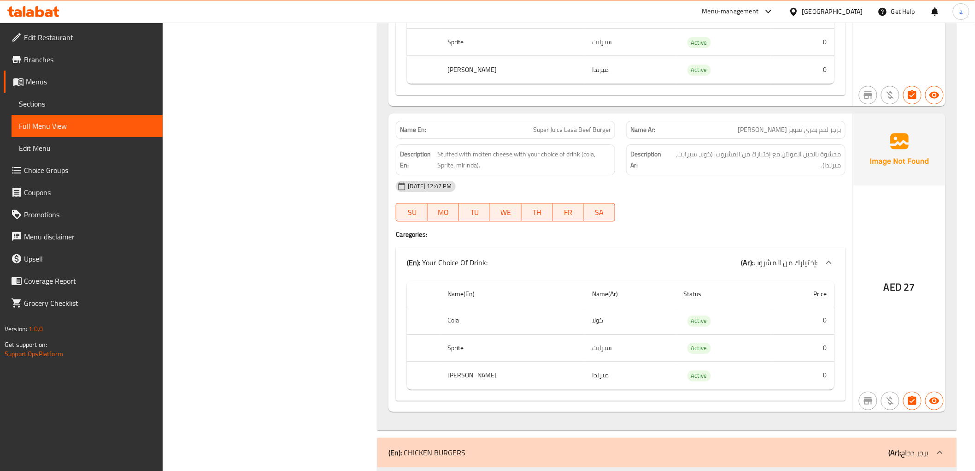
scroll to position [1375, 0]
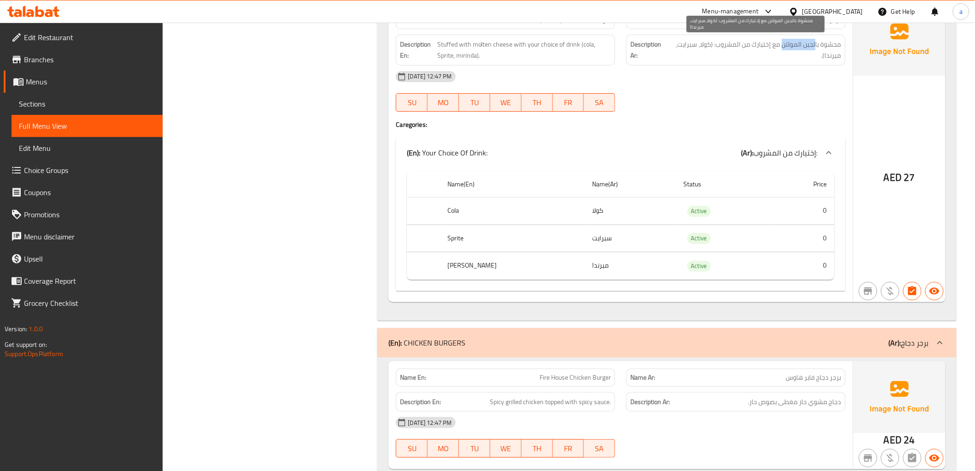
drag, startPoint x: 816, startPoint y: 46, endPoint x: 783, endPoint y: 47, distance: 32.7
click at [783, 47] on span "محشوة بالجبن المولتن مع إختيارك من المشروب: (كولا، سبرايت، ميرندا)." at bounding box center [755, 50] width 172 height 23
copy span "لجبن المولتن"
click at [44, 100] on span "Sections" at bounding box center [87, 103] width 136 height 11
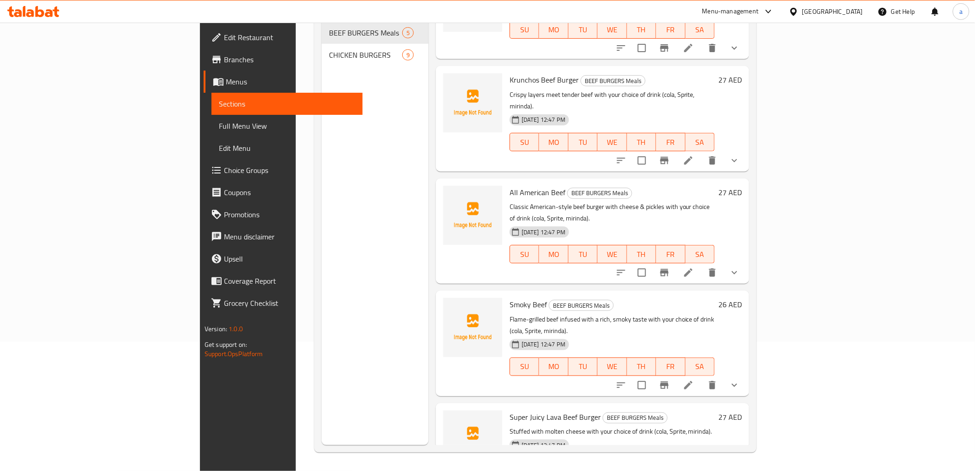
scroll to position [55, 0]
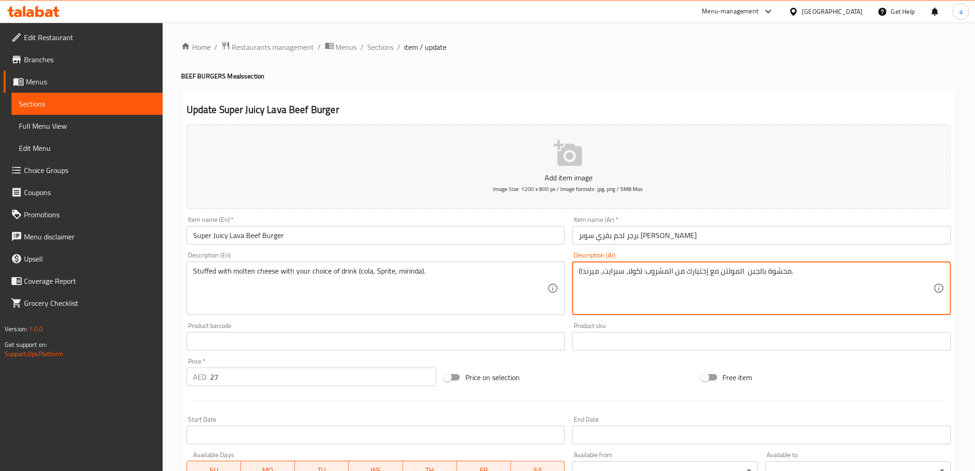
click at [756, 273] on textarea "محشوة بالجبن المولتن مع إختيارك من المشروب: (كولا، سبرايت، ميرندا)." at bounding box center [756, 288] width 355 height 44
click at [722, 273] on textarea "محشوة المولتن مع إختيارك من المشروب: (كولا، سبرايت، ميرندا)." at bounding box center [756, 288] width 355 height 44
click at [744, 272] on textarea "محشوة المولتن مع إختيارك من المشروب: (كولا، سبرايت، ميرندا)." at bounding box center [756, 288] width 355 height 44
click at [721, 273] on textarea "محشوة مولتن مع إختيارك من المشروب: (كولا، سبرايت، ميرندا)." at bounding box center [756, 288] width 355 height 44
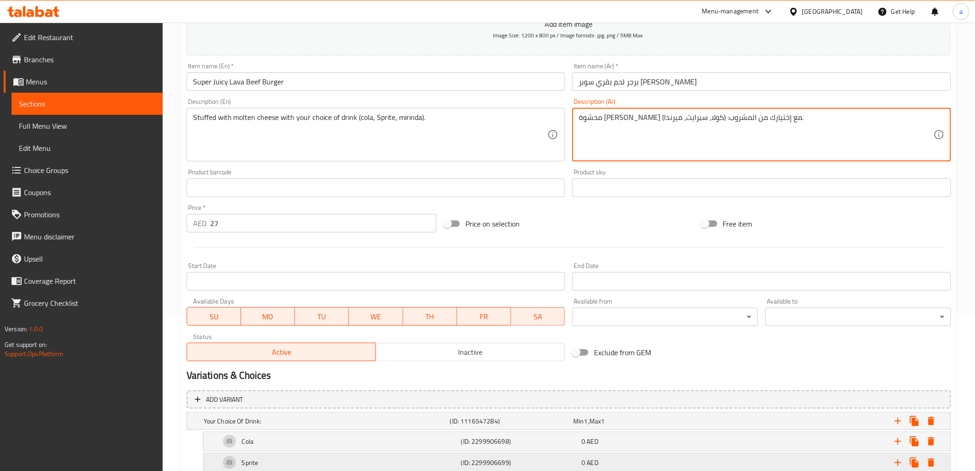
scroll to position [233, 0]
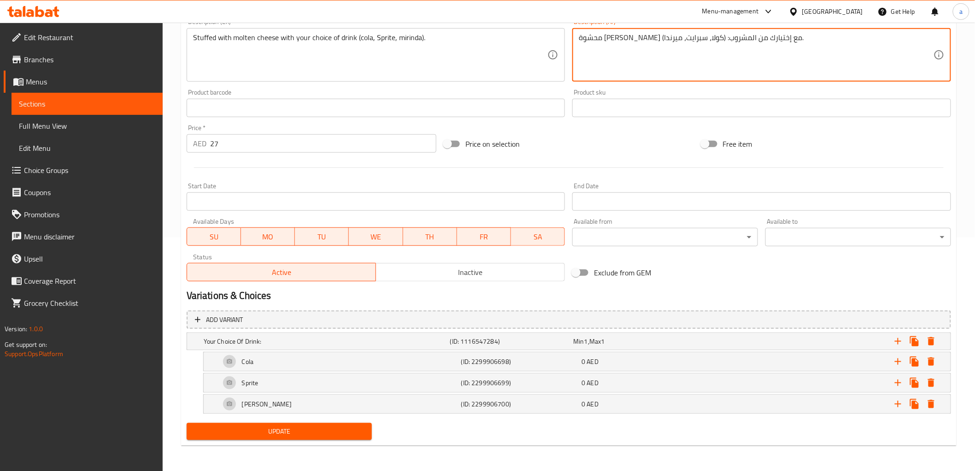
type textarea "محشوة [PERSON_NAME] مع إختيارك من المشروب: (كولا، سبرايت، ميرندا)."
click at [302, 427] on span "Update" at bounding box center [279, 431] width 171 height 12
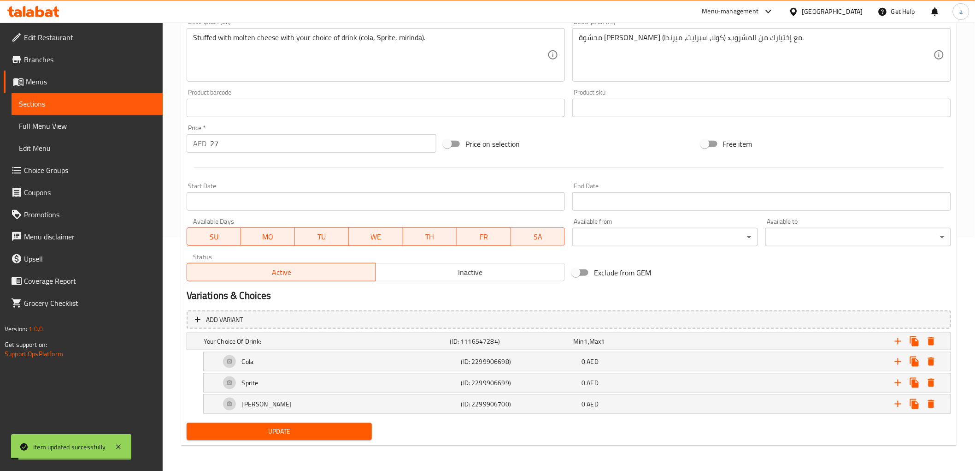
drag, startPoint x: 754, startPoint y: 38, endPoint x: 759, endPoint y: 39, distance: 5.5
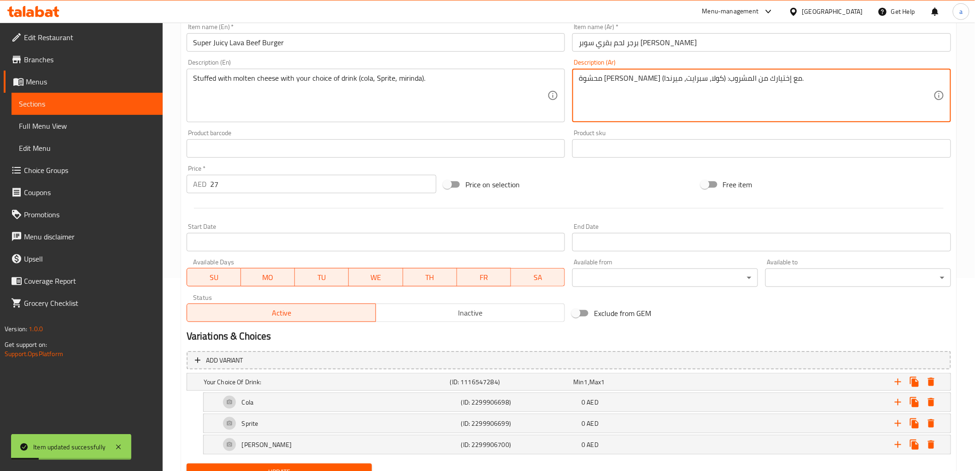
scroll to position [131, 0]
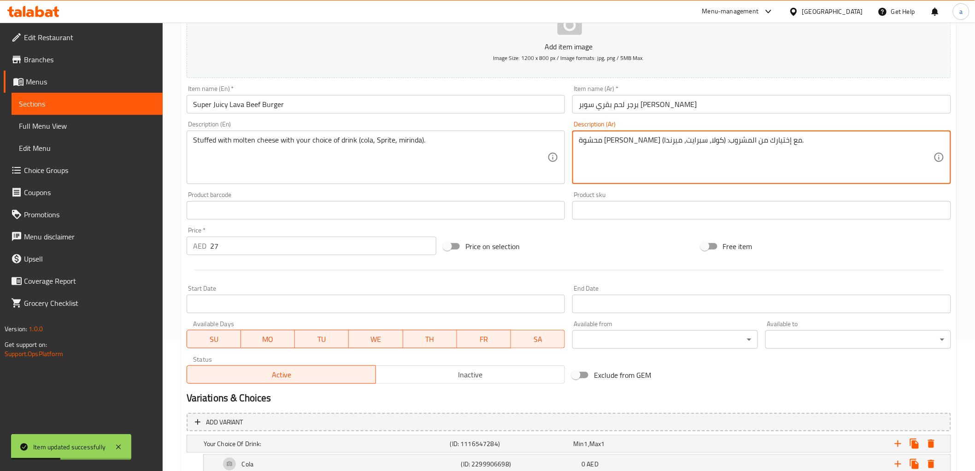
drag, startPoint x: 753, startPoint y: 143, endPoint x: 720, endPoint y: 144, distance: 33.2
click at [720, 144] on textarea "محشوة [PERSON_NAME] مع إختيارك من المشروب: (كولا، سبرايت، ميرندا)." at bounding box center [756, 157] width 355 height 44
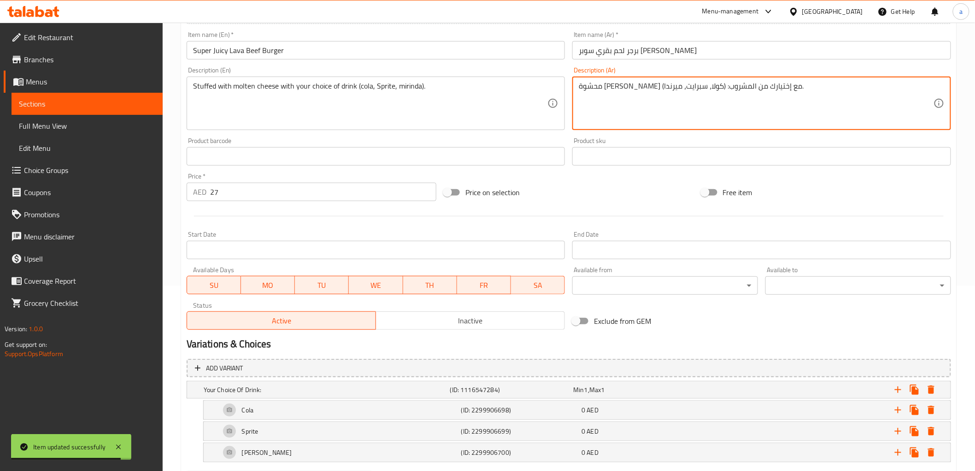
scroll to position [233, 0]
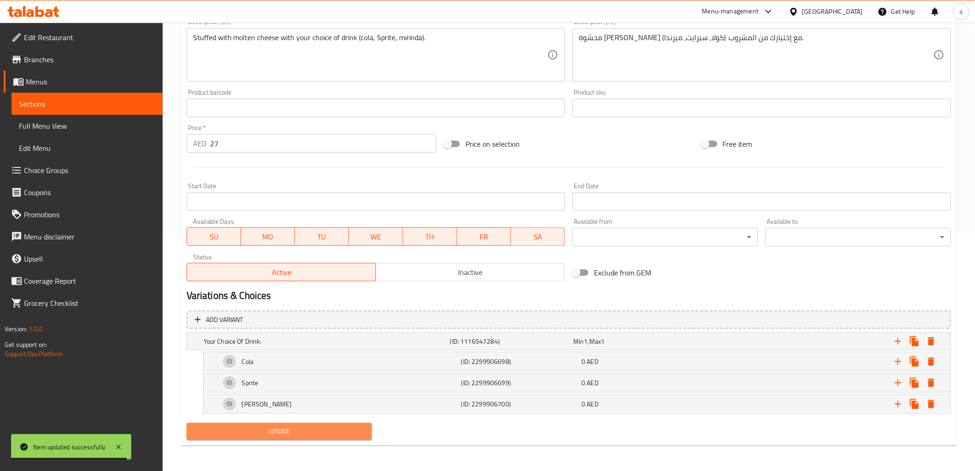
click at [255, 425] on span "Update" at bounding box center [279, 431] width 171 height 12
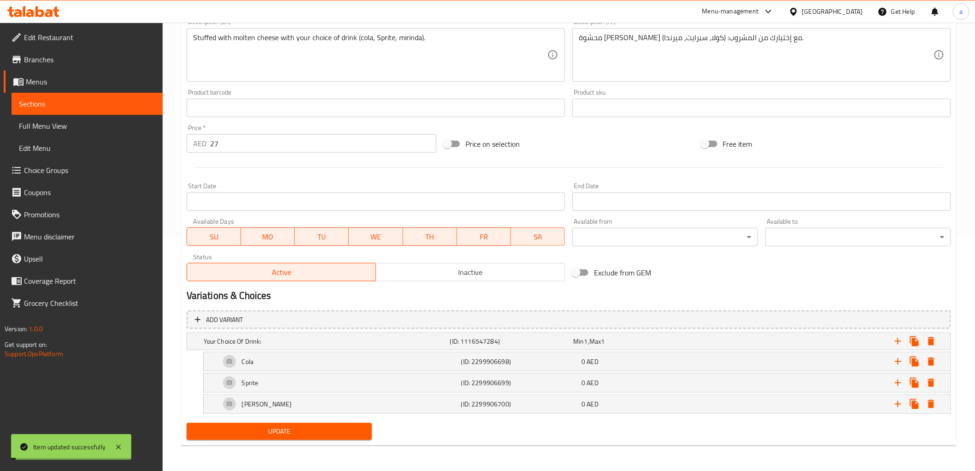
click at [77, 123] on span "Full Menu View" at bounding box center [87, 125] width 136 height 11
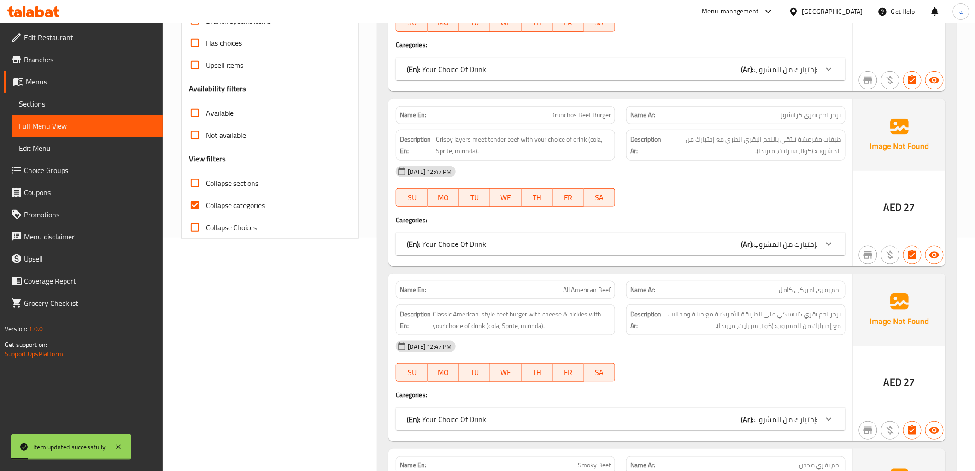
click at [60, 106] on span "Sections" at bounding box center [87, 103] width 136 height 11
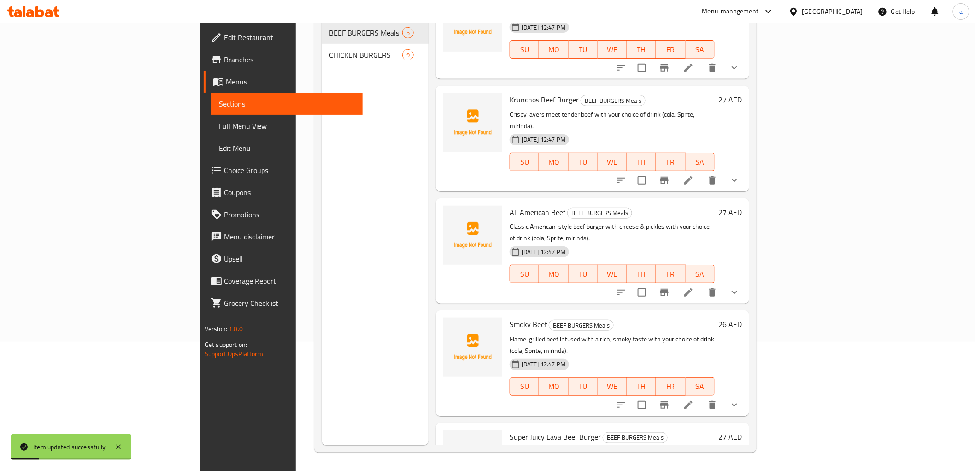
scroll to position [55, 0]
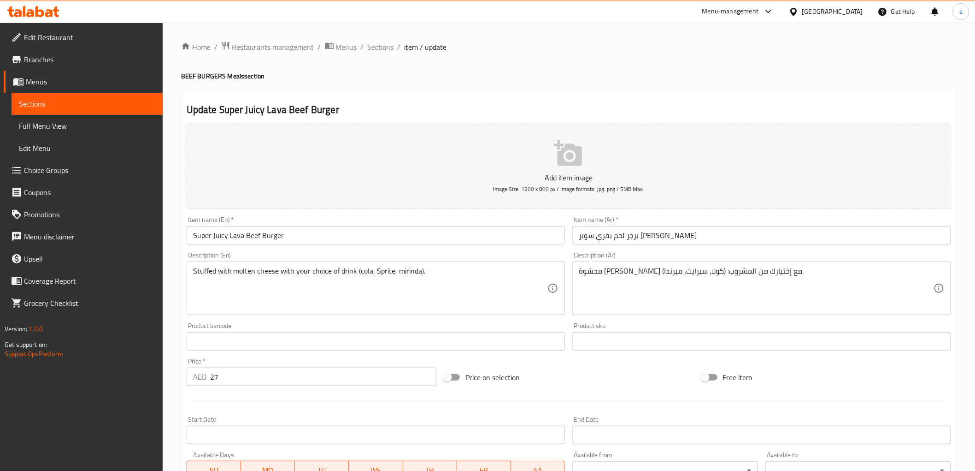
click at [70, 108] on span "Sections" at bounding box center [87, 103] width 136 height 11
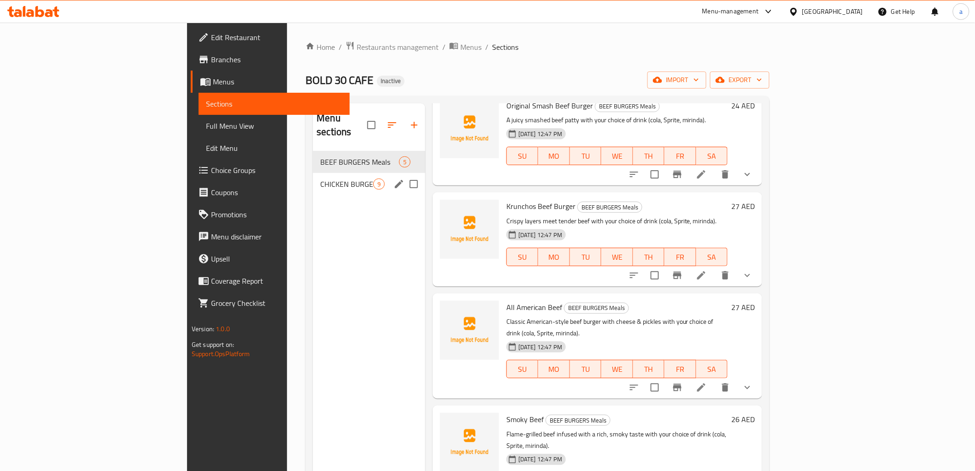
click at [313, 176] on div "CHICKEN BURGERS 9" at bounding box center [369, 184] width 112 height 22
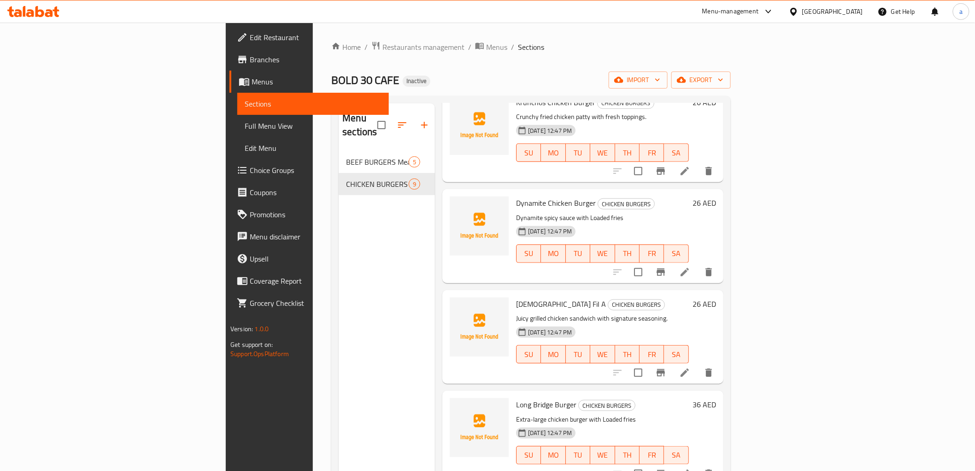
scroll to position [209, 0]
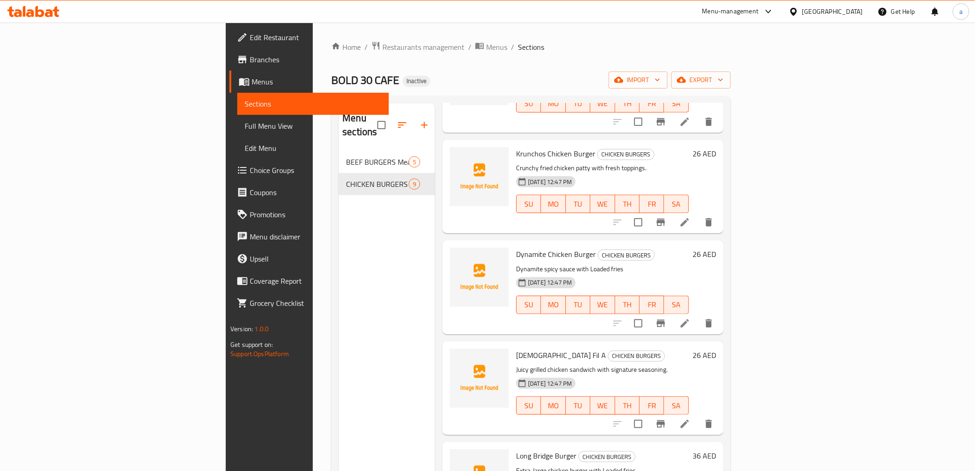
click at [698, 214] on li at bounding box center [685, 222] width 26 height 17
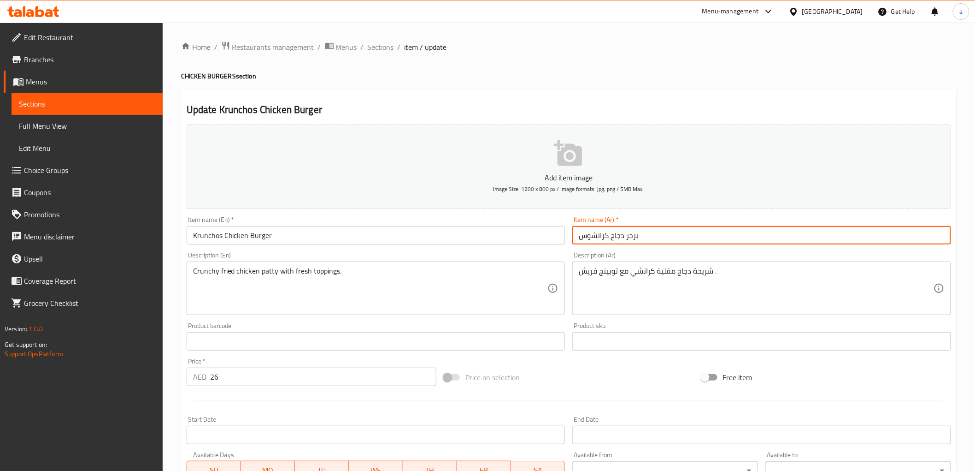
click at [582, 237] on input "برجر دجاج كرانشوس" at bounding box center [761, 235] width 379 height 18
drag, startPoint x: 592, startPoint y: 236, endPoint x: 587, endPoint y: 236, distance: 5.5
click at [590, 236] on input "برجر دجاج كرانشوس" at bounding box center [761, 235] width 379 height 18
click at [579, 235] on input "برجر دجاج كرانشوس" at bounding box center [761, 235] width 379 height 18
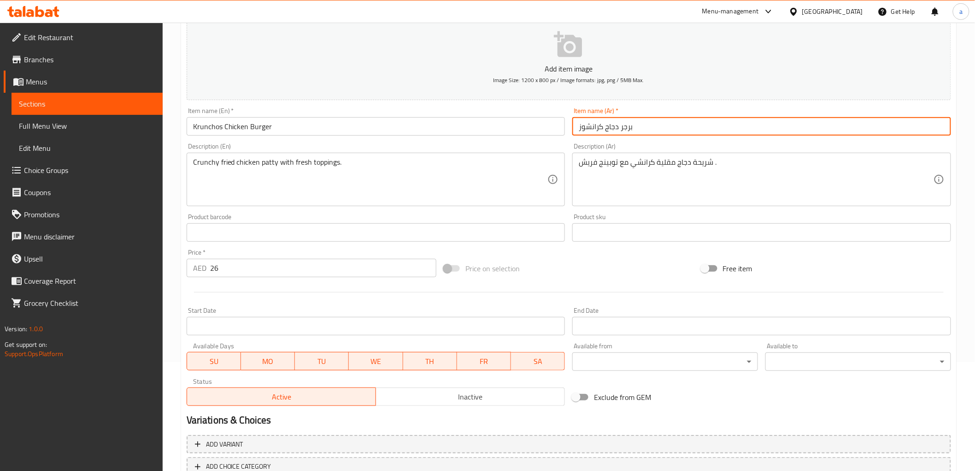
scroll to position [172, 0]
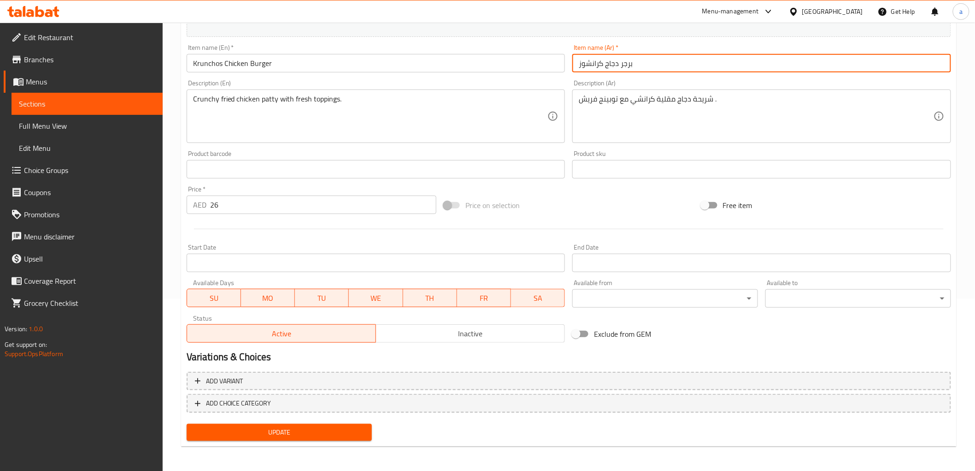
type input "برجر دجاج كرانشوز"
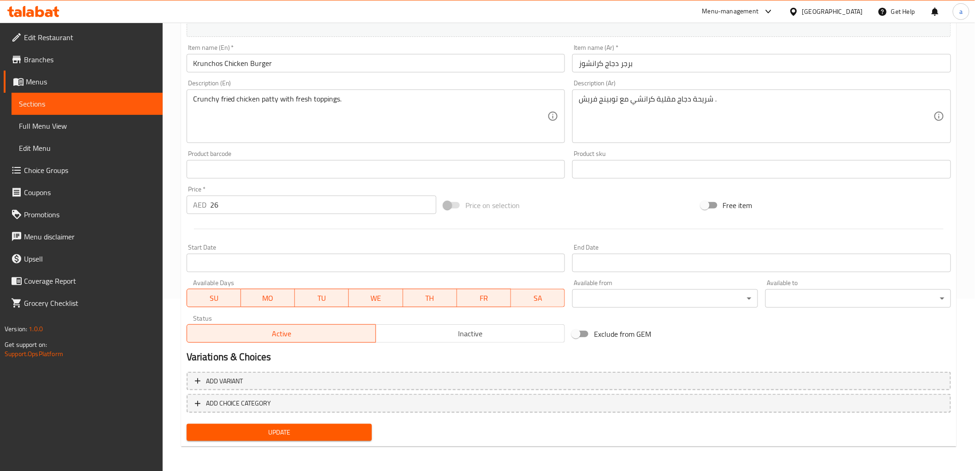
click at [304, 416] on div "Add variant ADD CHOICE CATEGORY" at bounding box center [569, 394] width 772 height 53
click at [303, 431] on span "Update" at bounding box center [279, 432] width 171 height 12
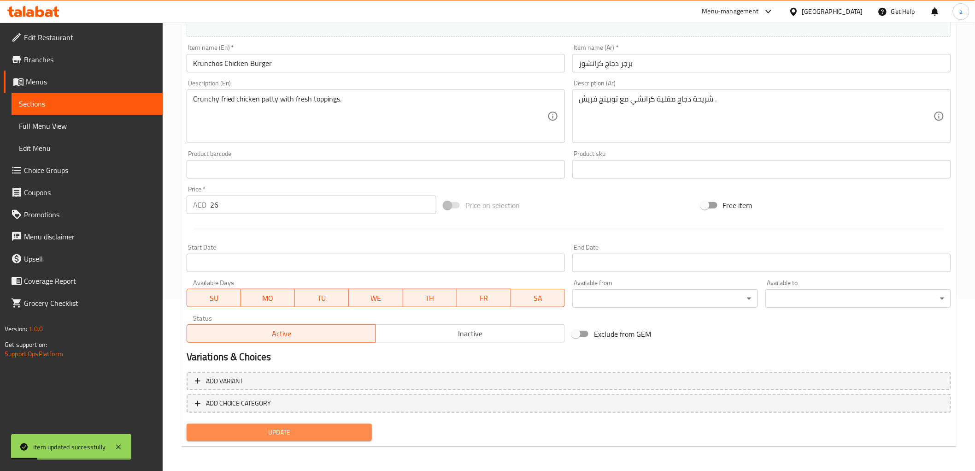
click at [302, 431] on span "Update" at bounding box center [279, 432] width 171 height 12
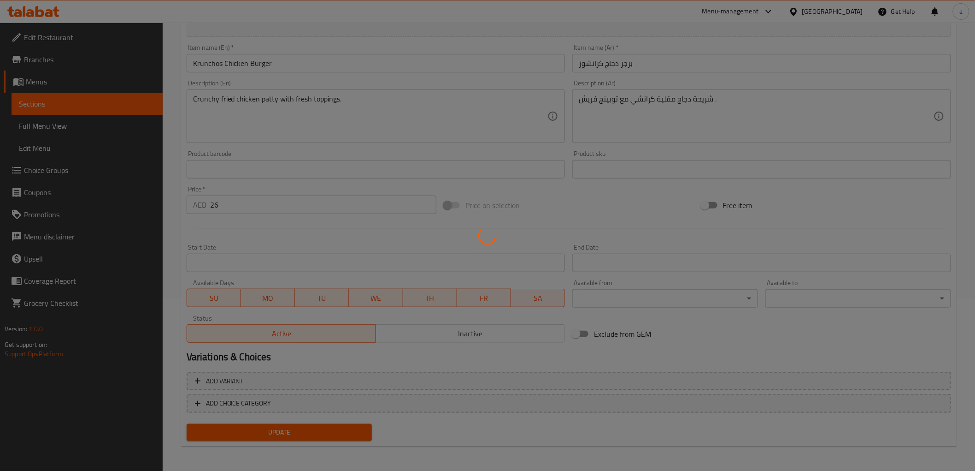
click at [601, 124] on div at bounding box center [487, 235] width 975 height 471
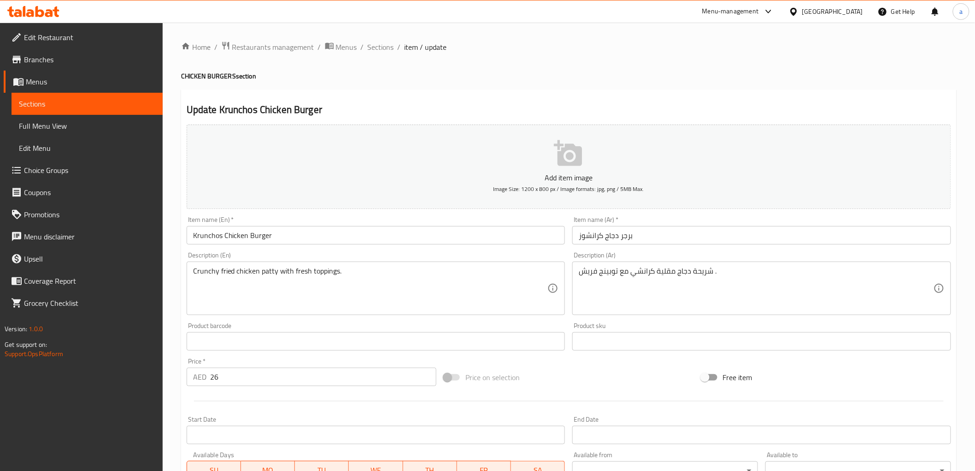
click at [35, 122] on span "Full Menu View" at bounding box center [87, 125] width 136 height 11
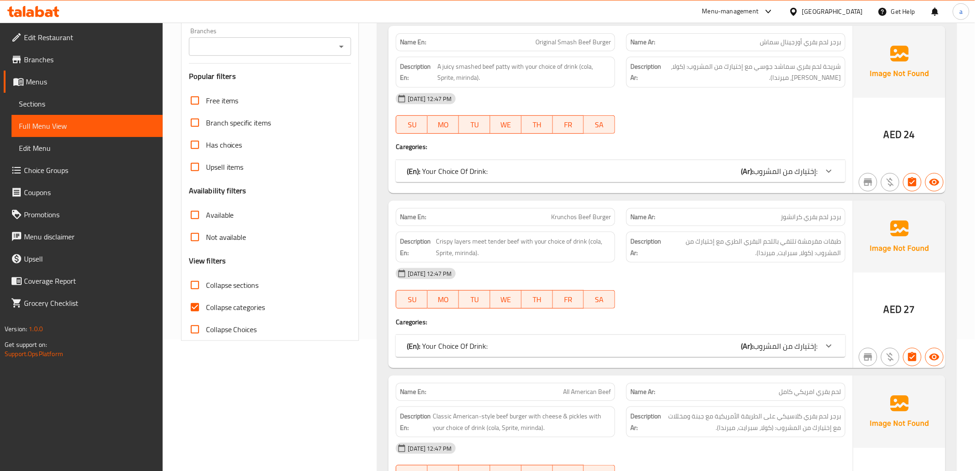
scroll to position [153, 0]
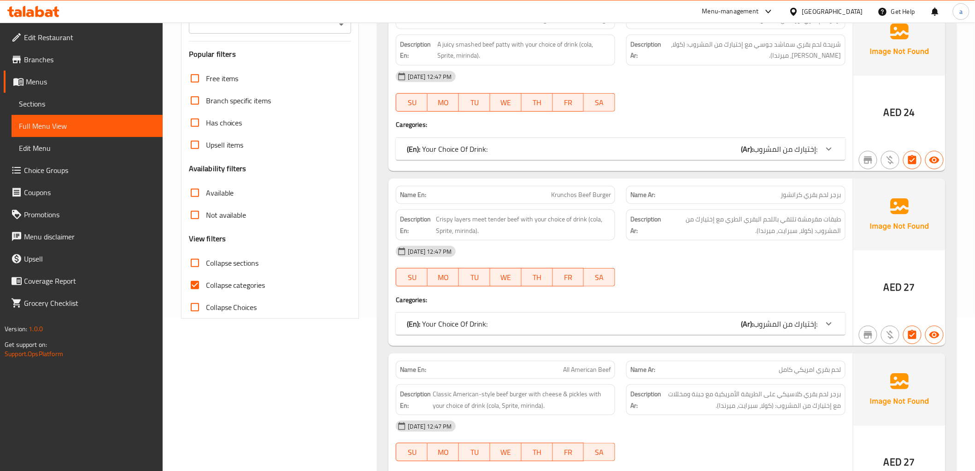
click at [203, 282] on input "Collapse categories" at bounding box center [195, 285] width 22 height 22
checkbox input "false"
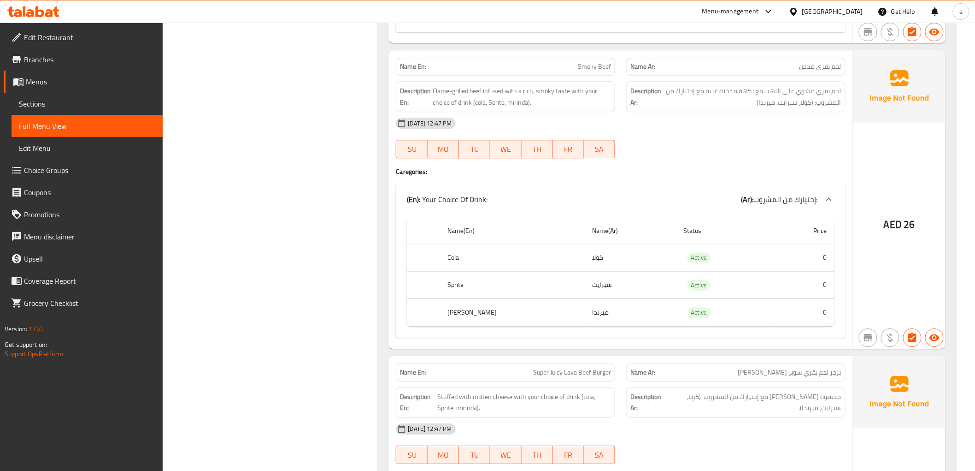
scroll to position [922, 0]
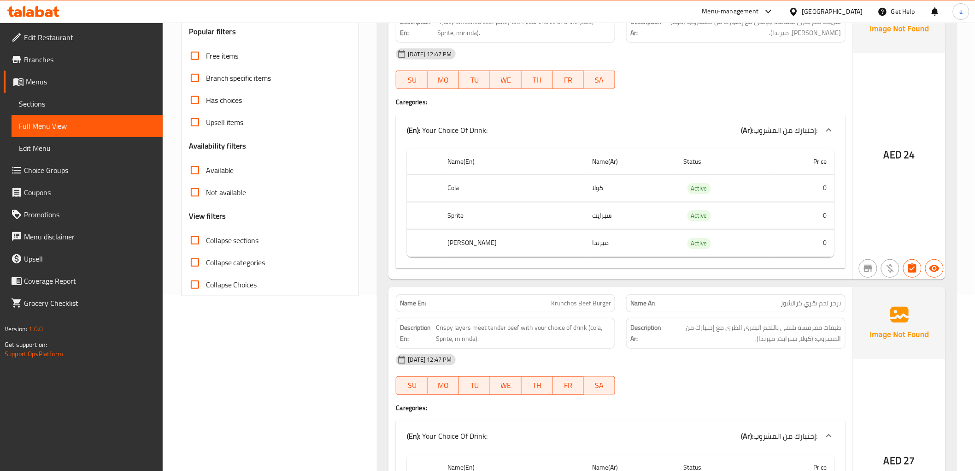
scroll to position [0, 0]
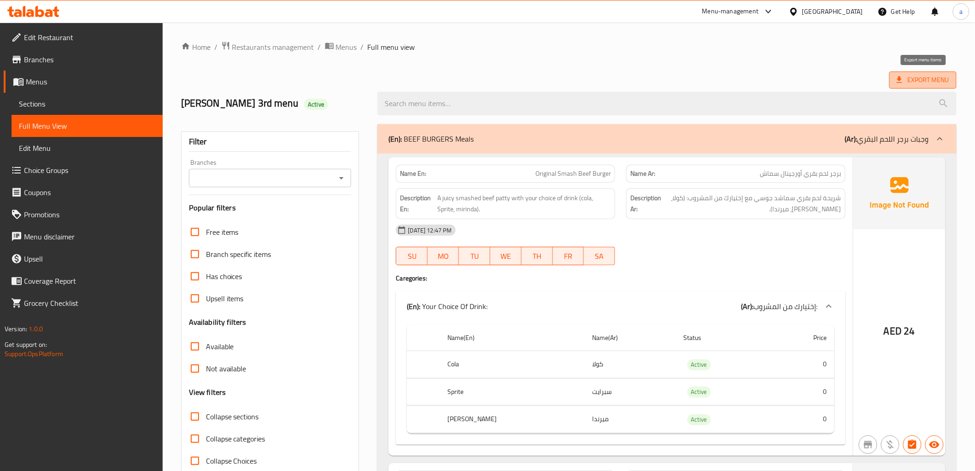
click at [906, 83] on span "Export Menu" at bounding box center [923, 80] width 53 height 12
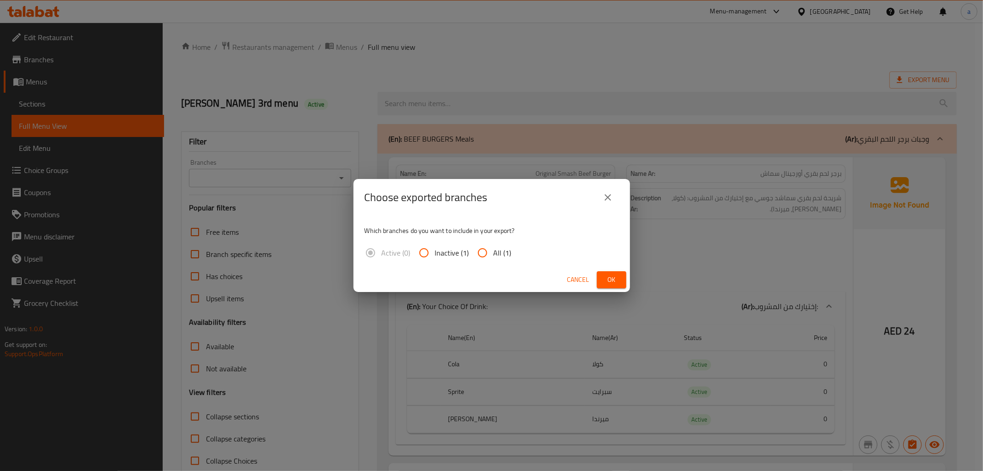
click at [489, 254] on input "All (1)" at bounding box center [482, 252] width 22 height 22
radio input "true"
click at [602, 278] on button "Ok" at bounding box center [611, 279] width 29 height 17
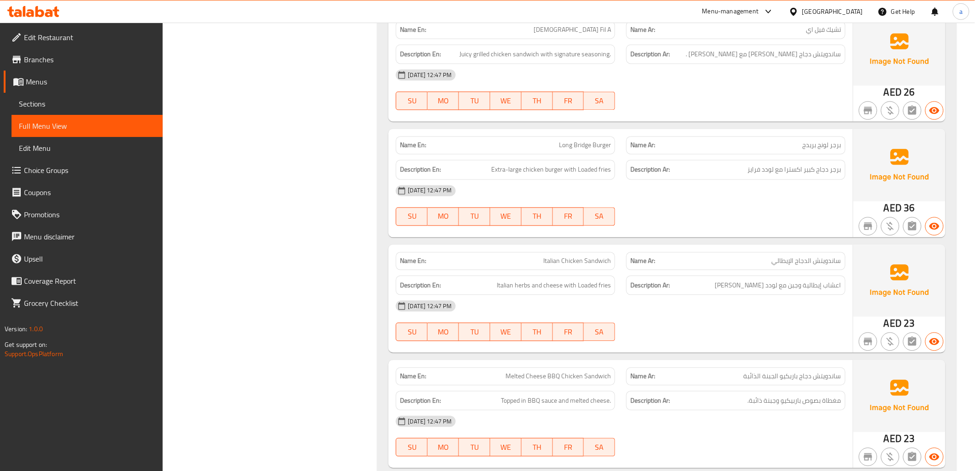
scroll to position [2333, 0]
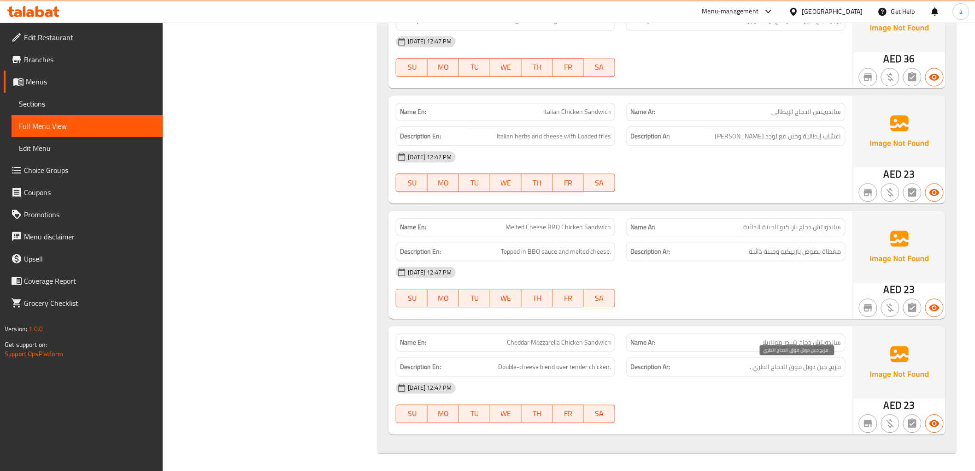
click at [750, 365] on span "مزيج جبن دوبل فوق الدجاج الطري ." at bounding box center [795, 367] width 91 height 12
click at [741, 200] on div "Name En: Italian Chicken Sandwich Name Ar: ساندويتش الدجاج الإيطالي Description…" at bounding box center [620, 149] width 464 height 108
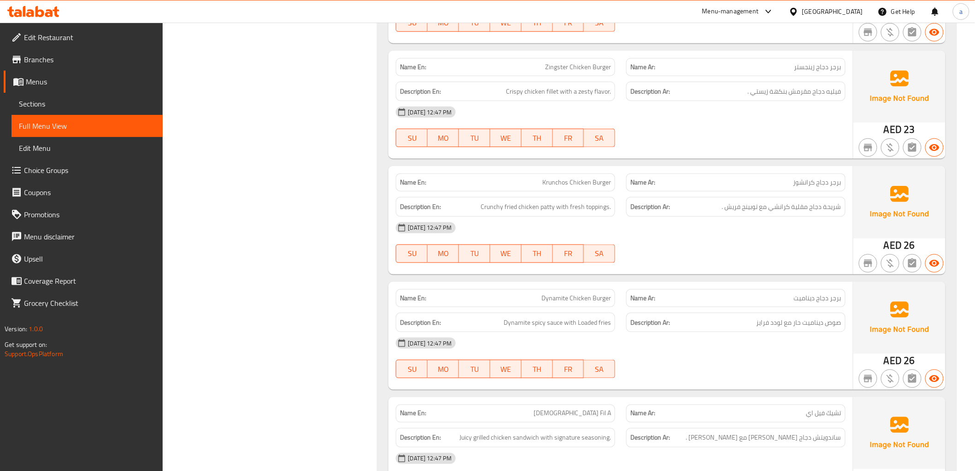
scroll to position [1872, 0]
